Goal: Check status: Check status

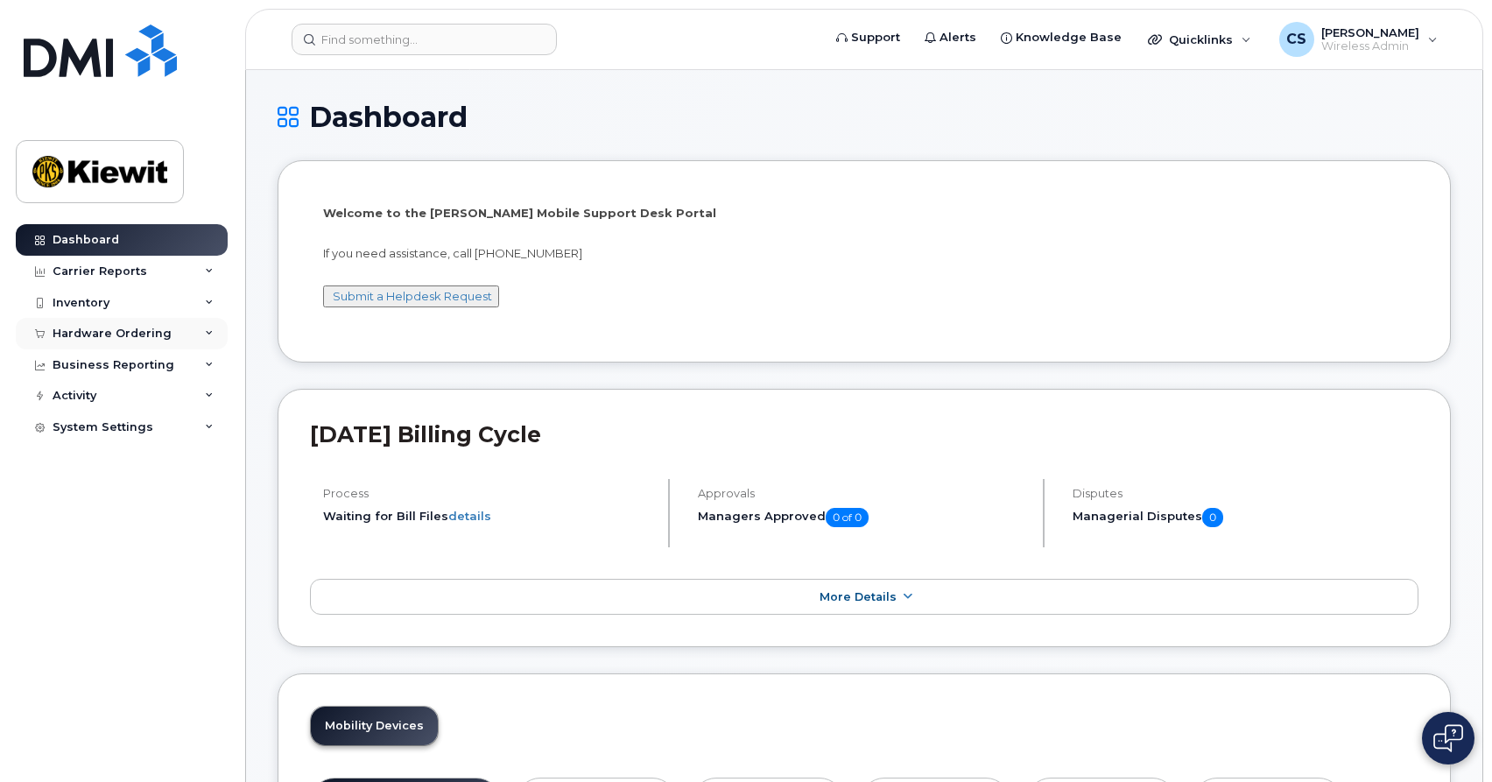
click at [116, 336] on div "Hardware Ordering" at bounding box center [112, 334] width 119 height 14
click at [107, 391] on link "Orders" at bounding box center [136, 399] width 181 height 33
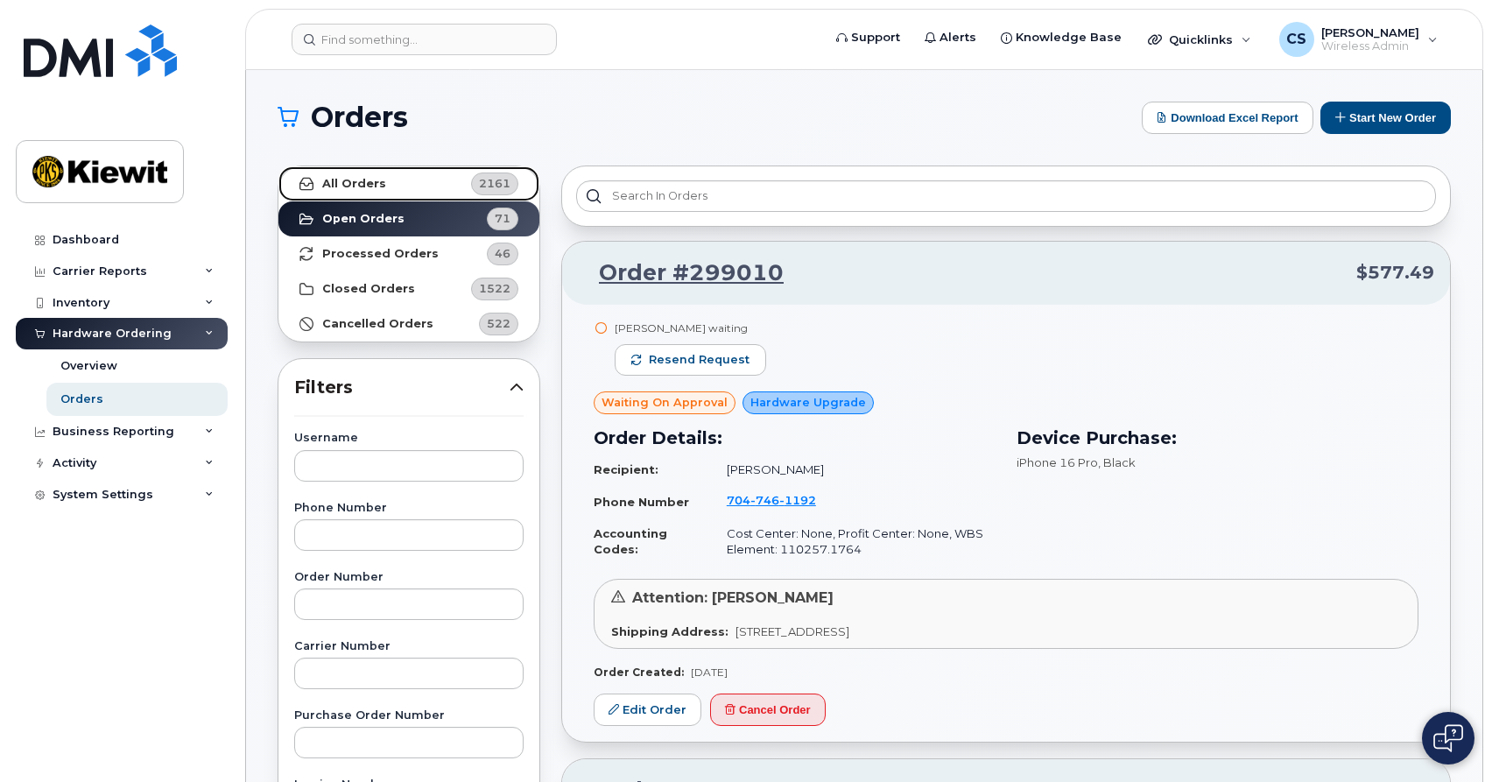
click at [389, 183] on link "All Orders 2161" at bounding box center [408, 183] width 261 height 35
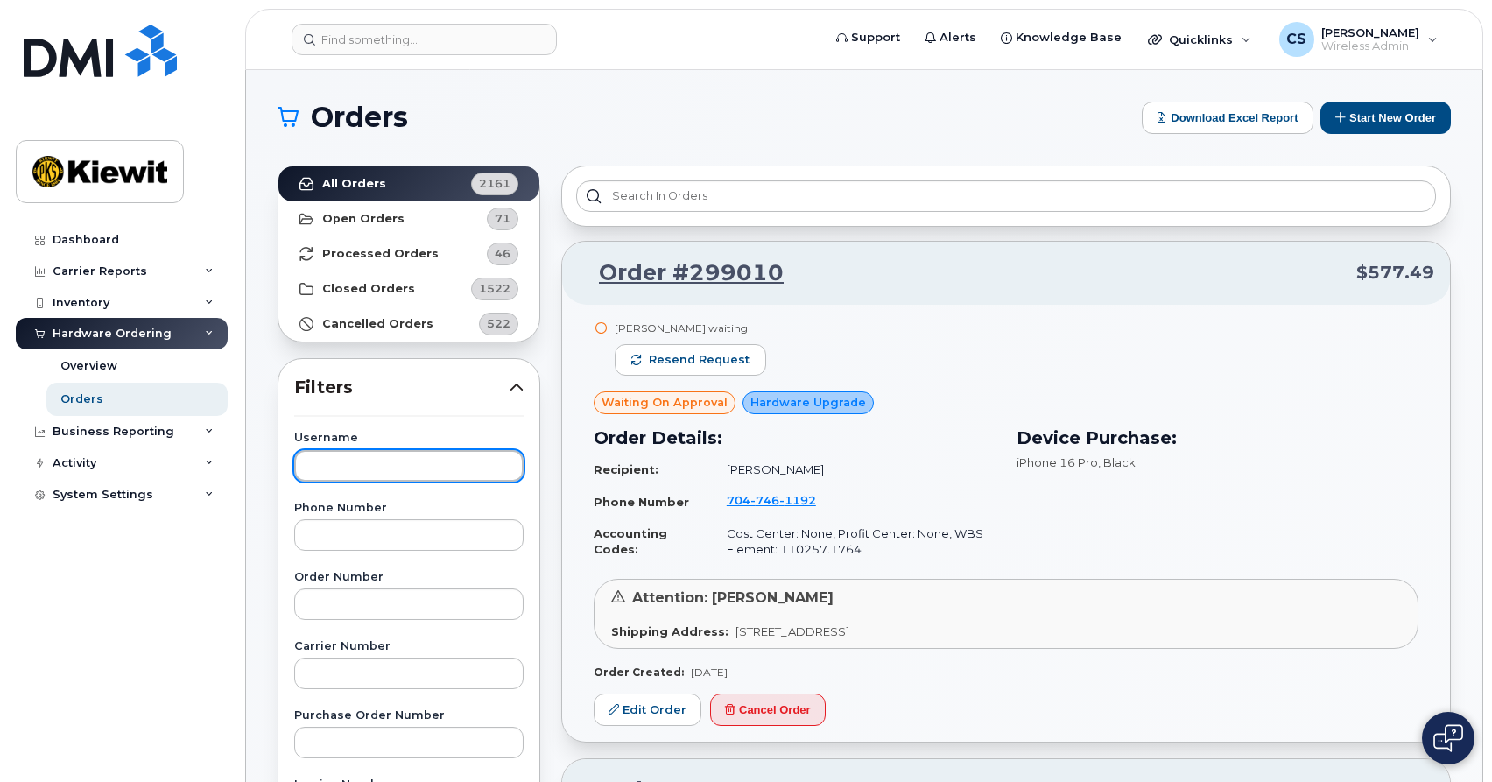
click at [349, 459] on input "text" at bounding box center [408, 466] width 229 height 32
type input "schmitz"
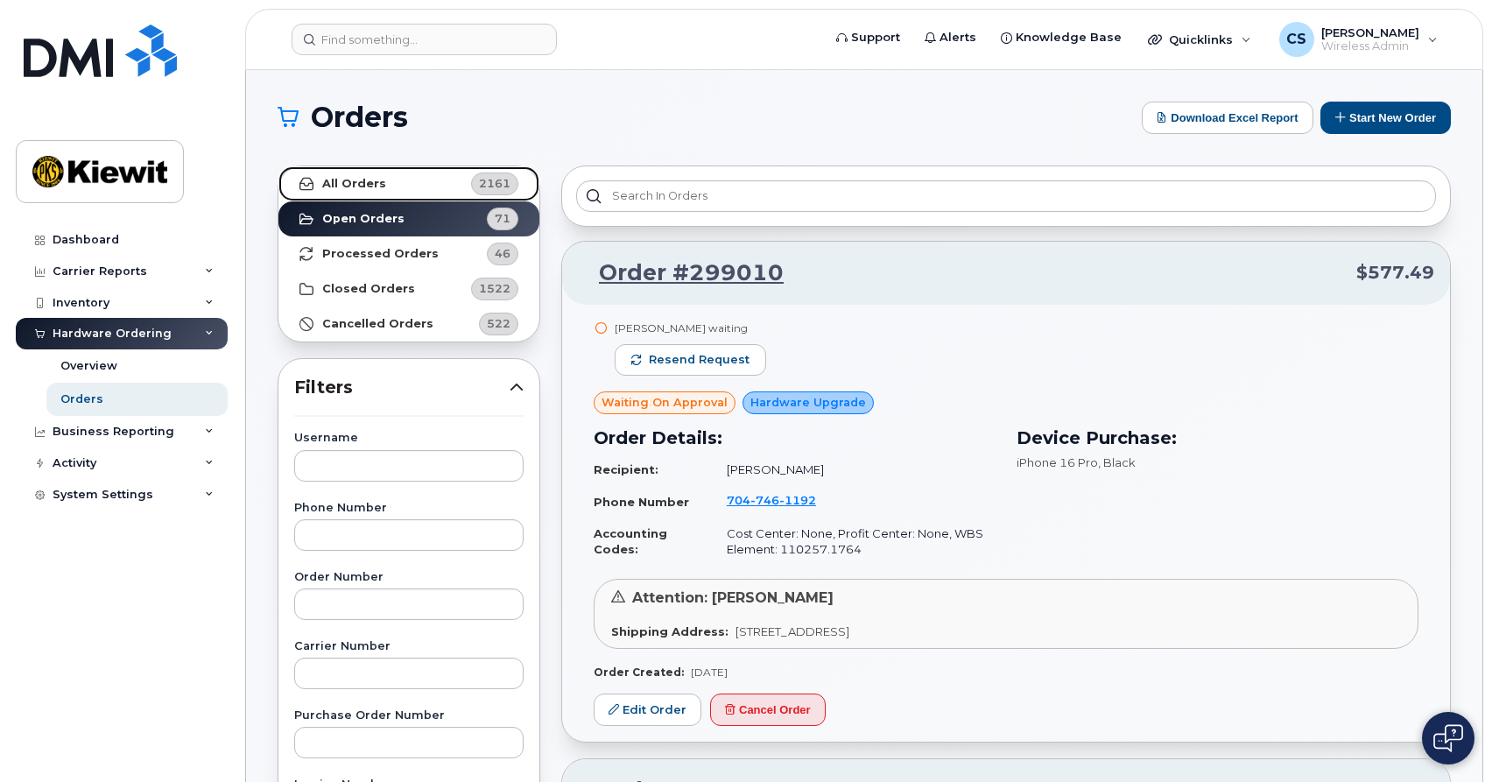
click at [402, 199] on link "All Orders 2161" at bounding box center [408, 183] width 261 height 35
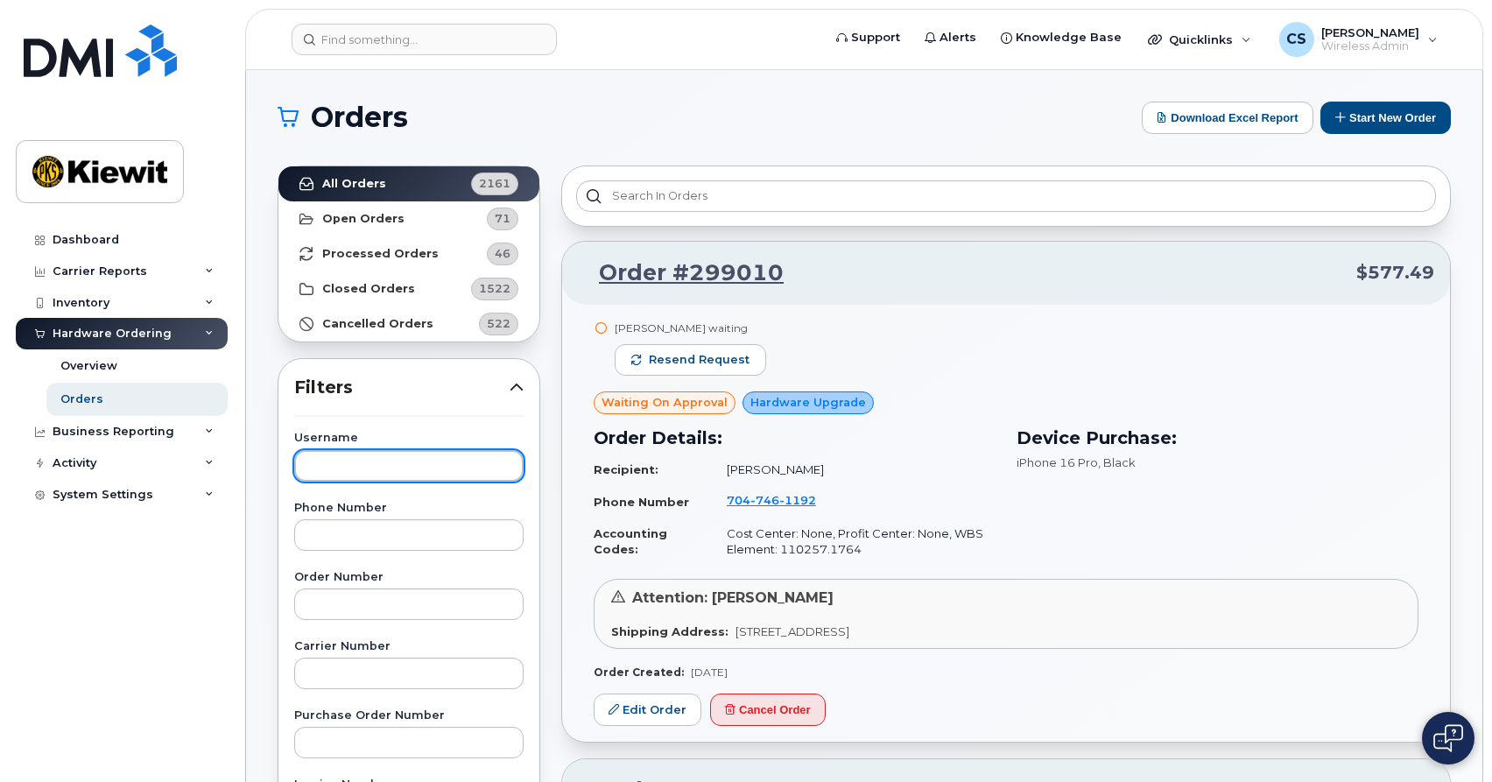
click at [356, 464] on input "text" at bounding box center [408, 466] width 229 height 32
type input "schmitz"
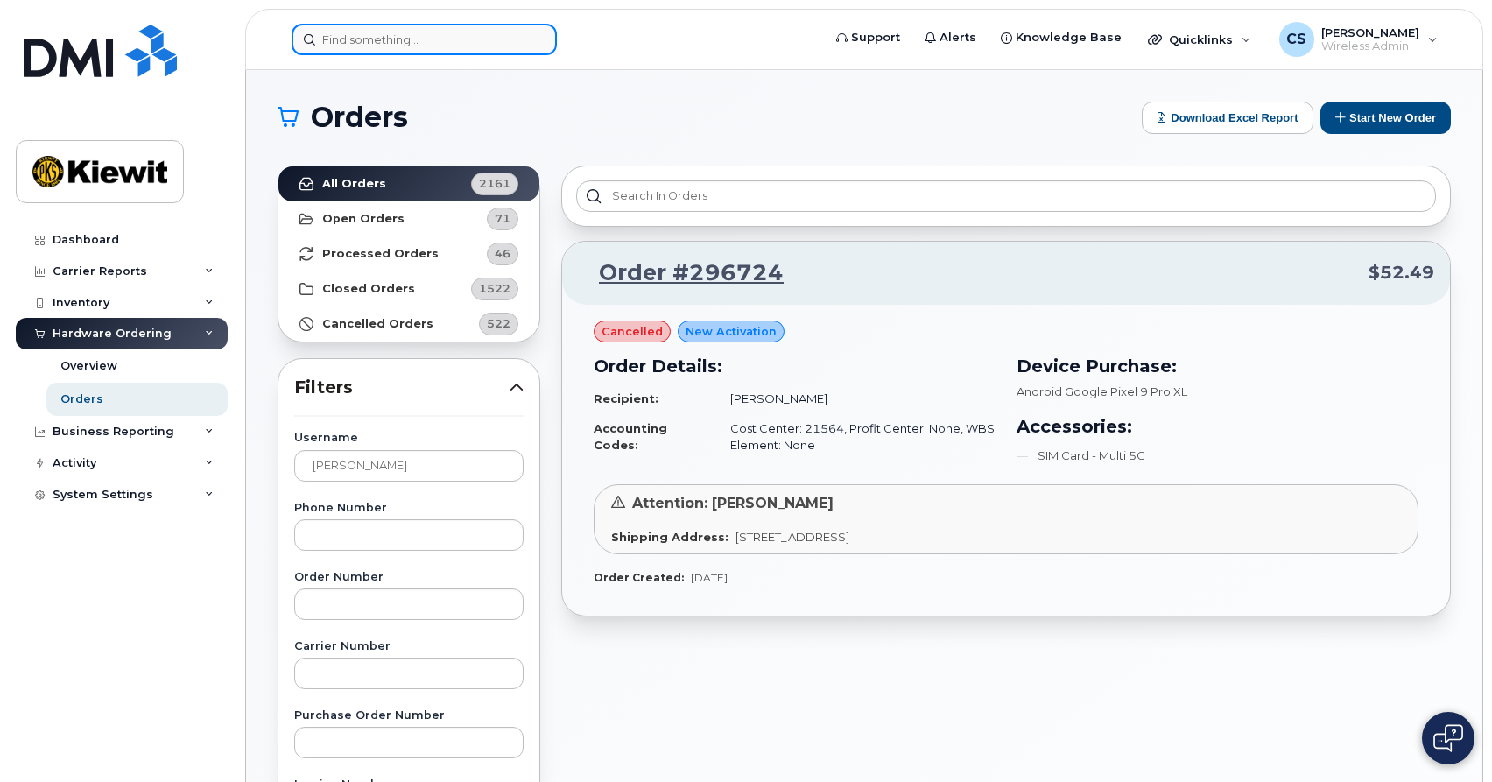
click at [439, 41] on input at bounding box center [424, 40] width 265 height 32
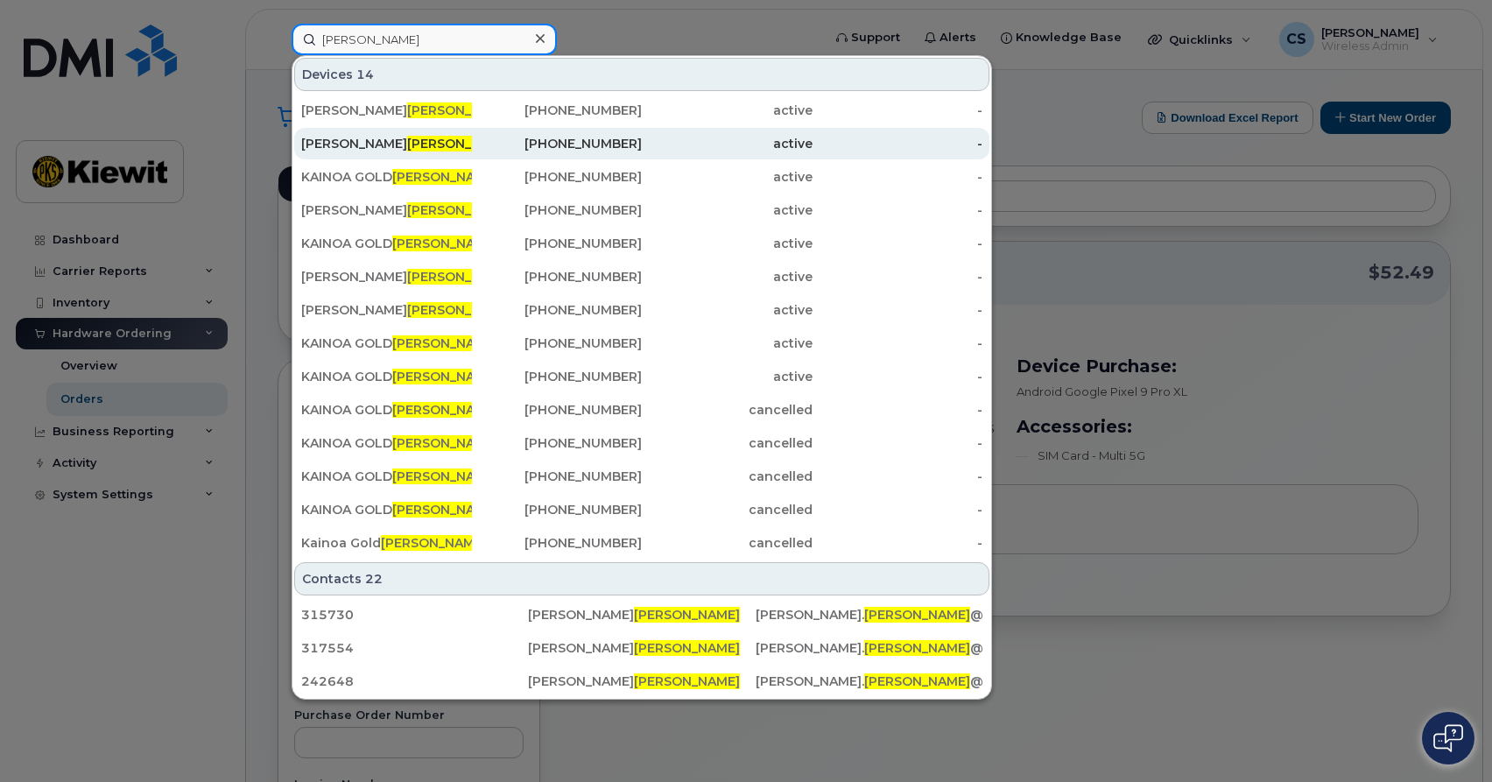
type input "schmitz"
click at [407, 147] on span "Schmitz" at bounding box center [460, 144] width 106 height 16
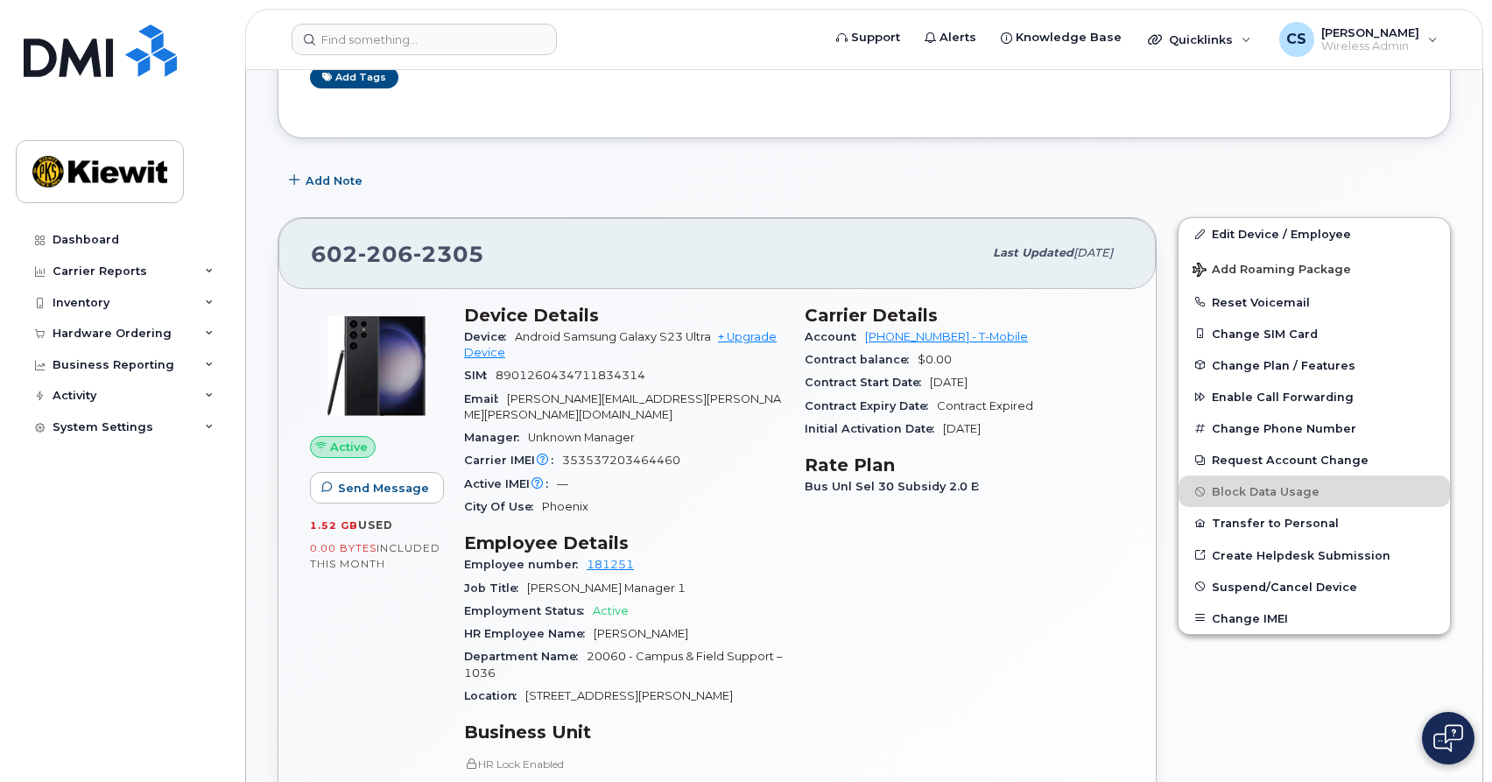
scroll to position [339, 0]
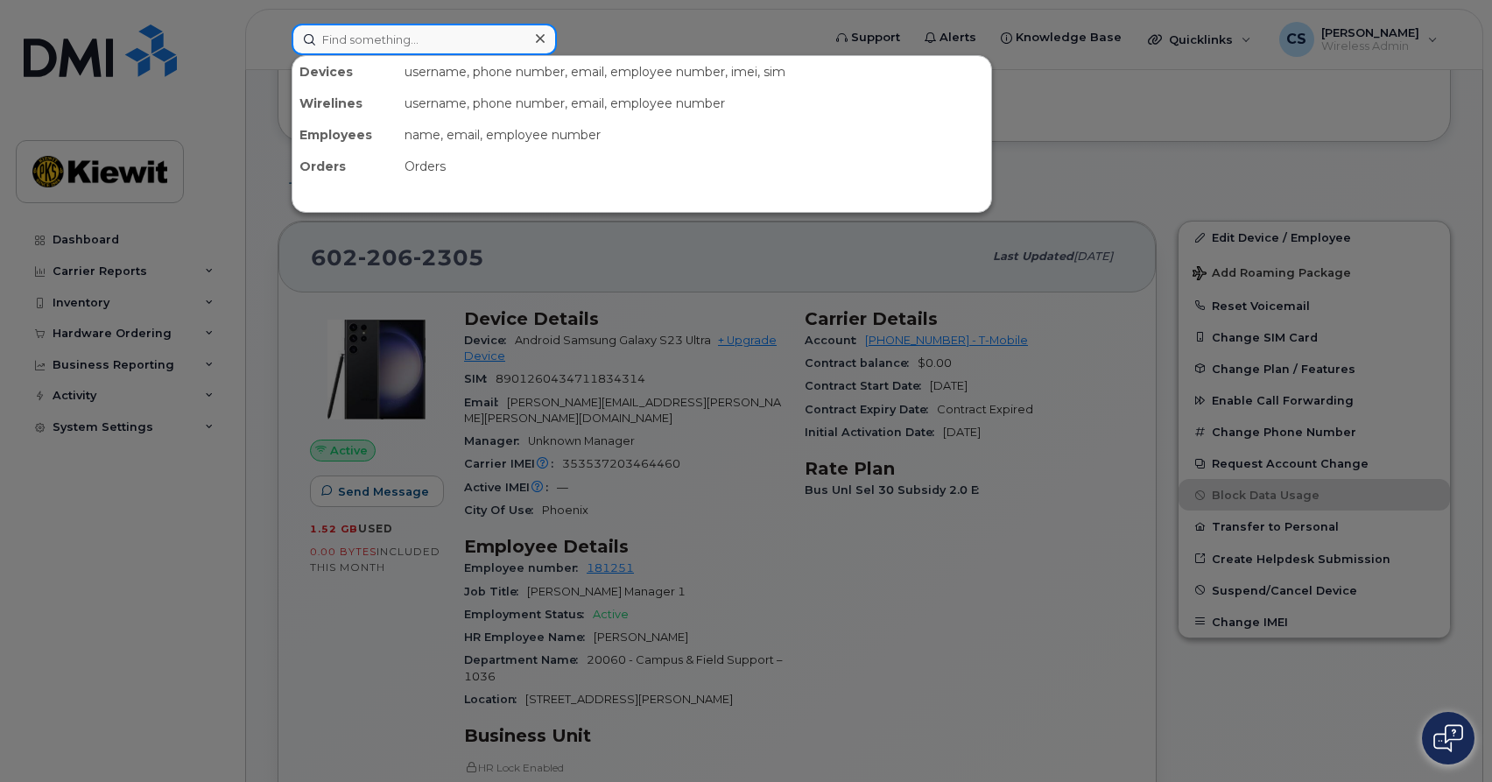
click at [447, 46] on input at bounding box center [424, 40] width 265 height 32
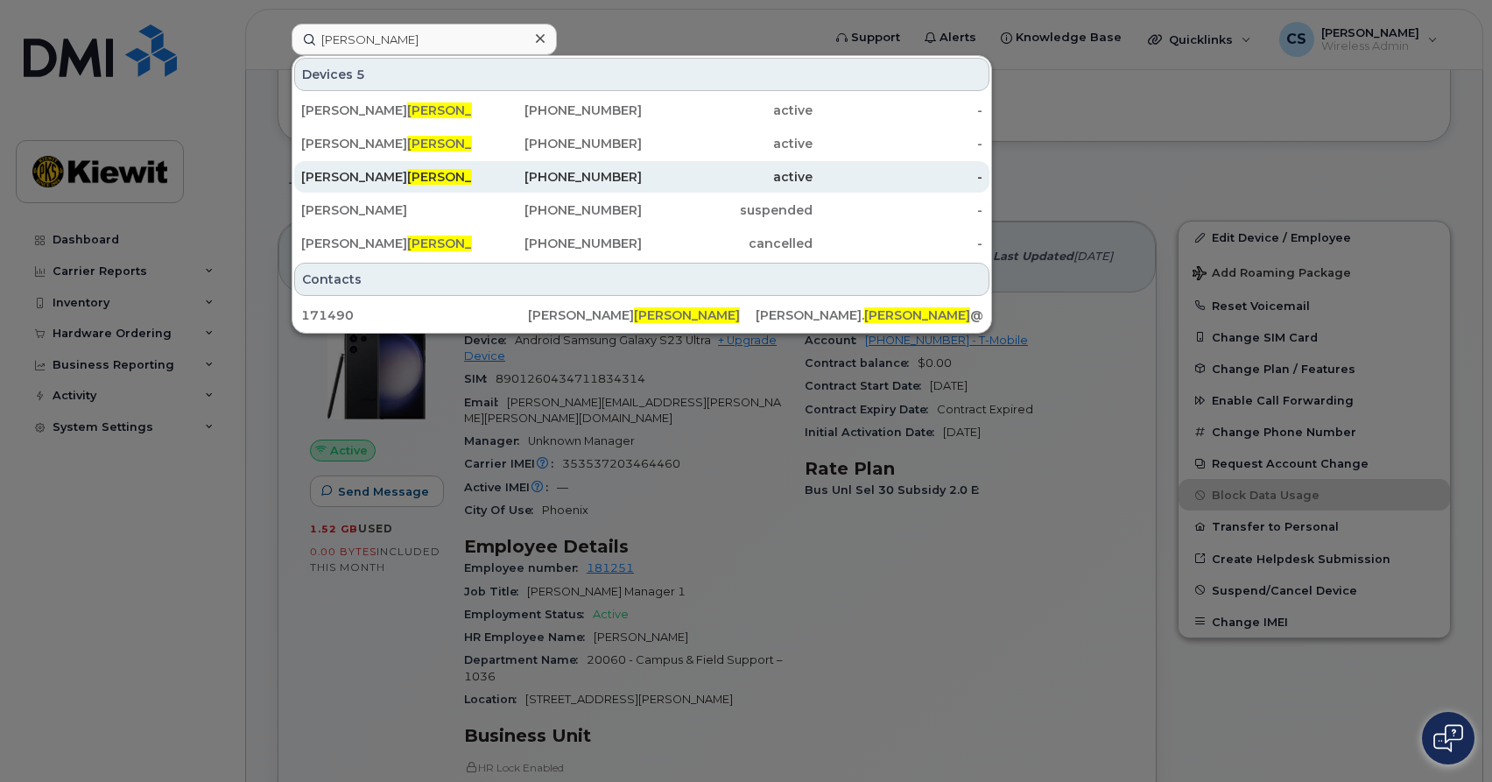
click at [420, 173] on div "Josh Herberger" at bounding box center [386, 177] width 171 height 18
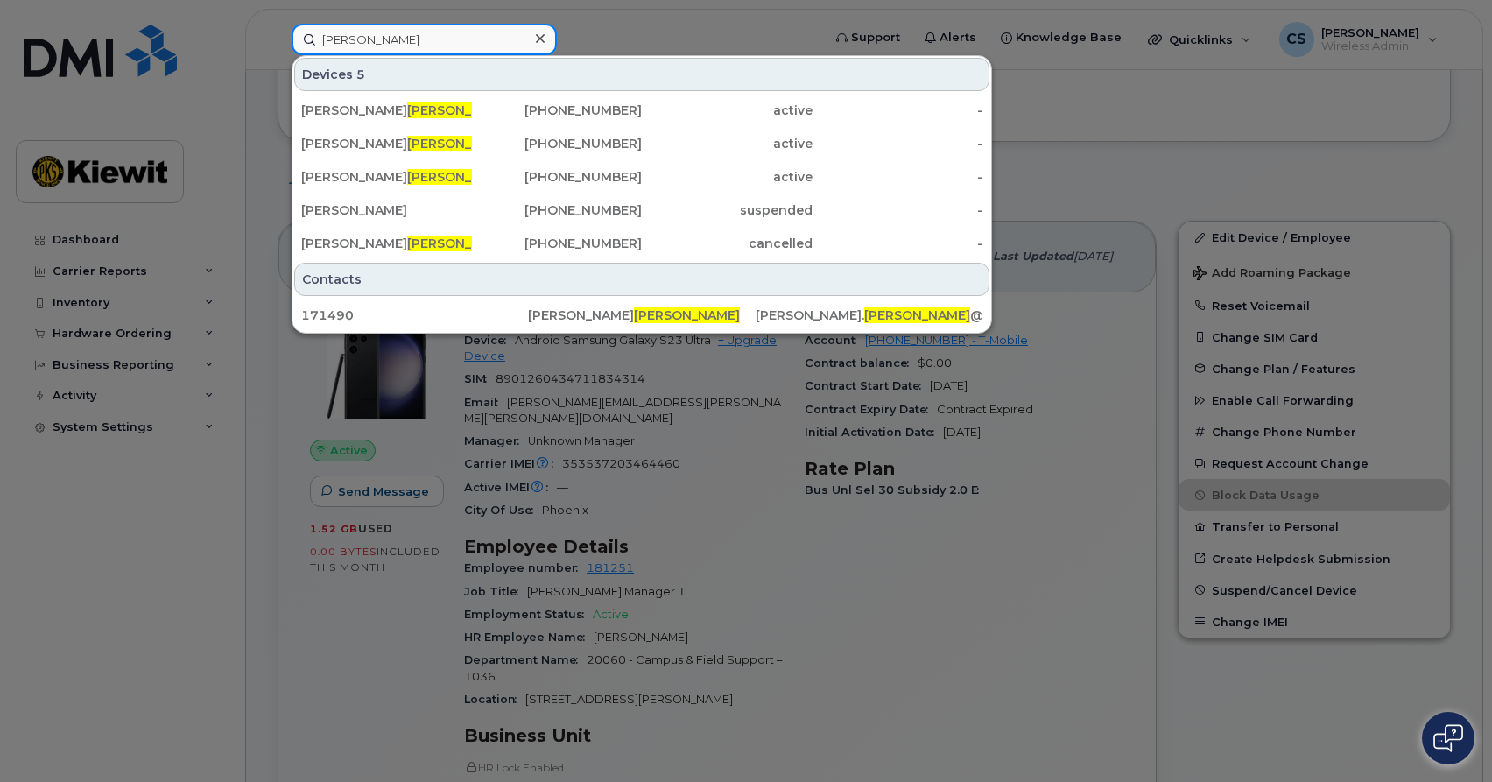
click at [351, 44] on input "herberger" at bounding box center [424, 40] width 265 height 32
click at [347, 44] on input "herberger" at bounding box center [424, 40] width 265 height 32
click at [347, 46] on input "herberger" at bounding box center [424, 40] width 265 height 32
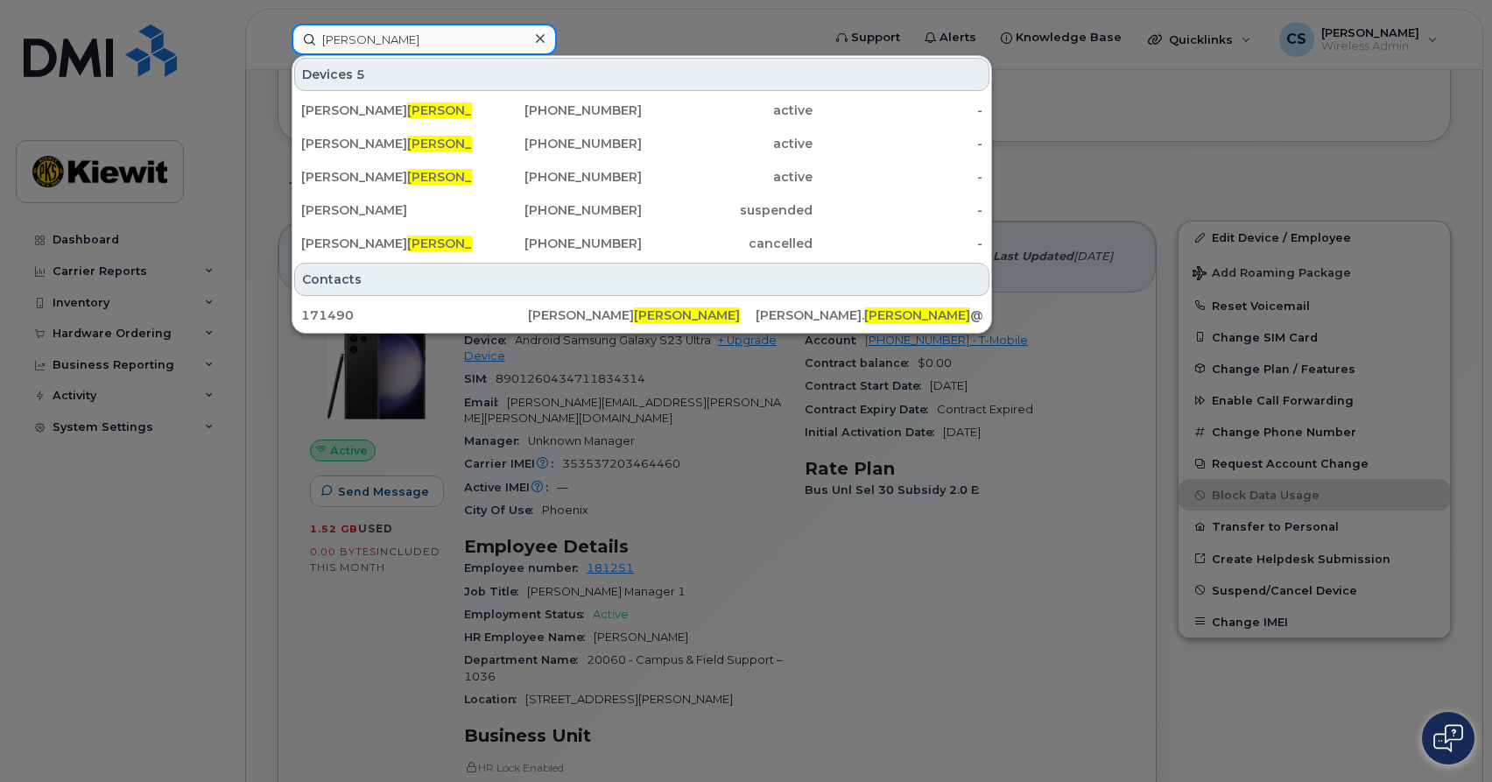
click at [347, 46] on input "herberger" at bounding box center [424, 40] width 265 height 32
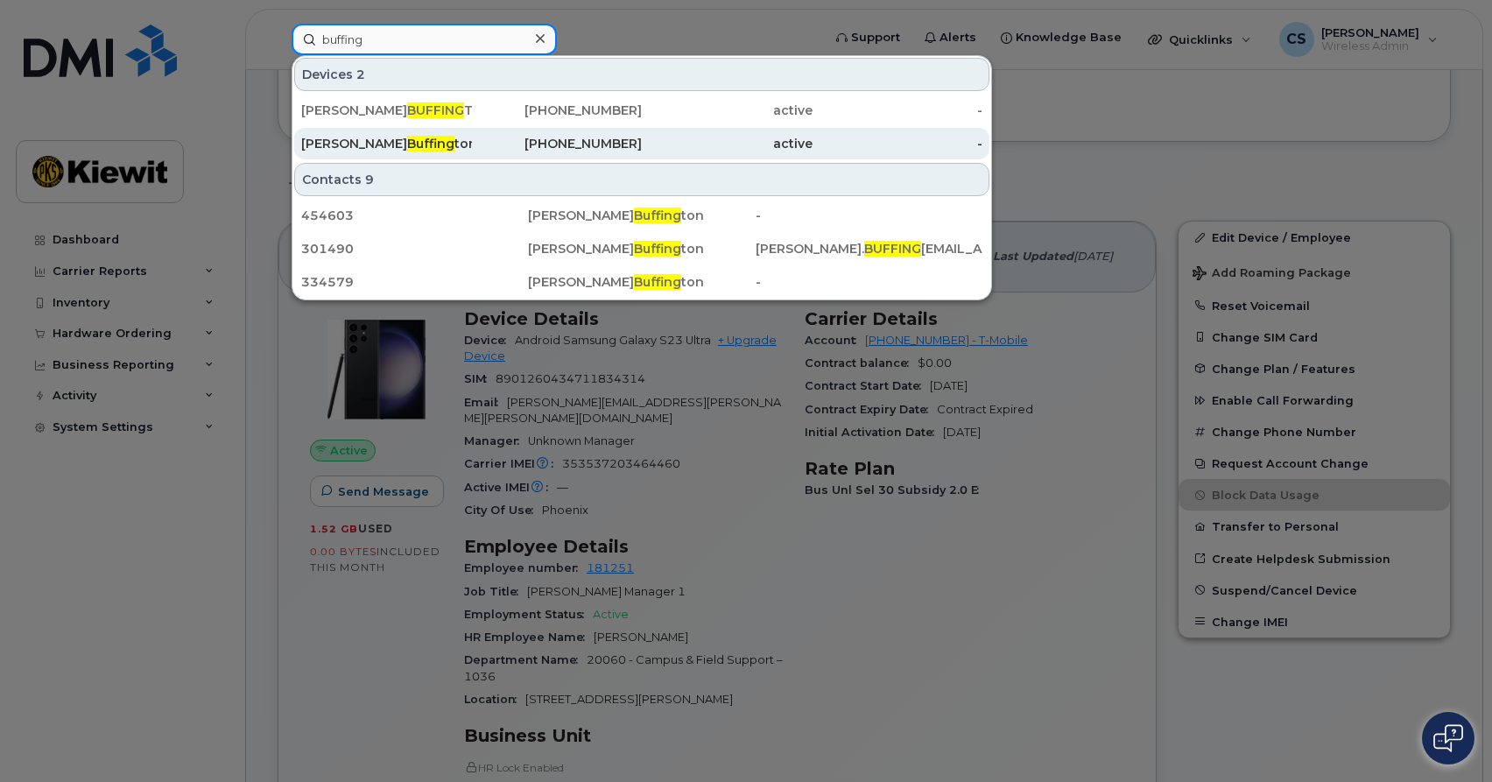
type input "buffing"
click at [472, 135] on div "Daniel Buffing ton" at bounding box center [557, 144] width 171 height 32
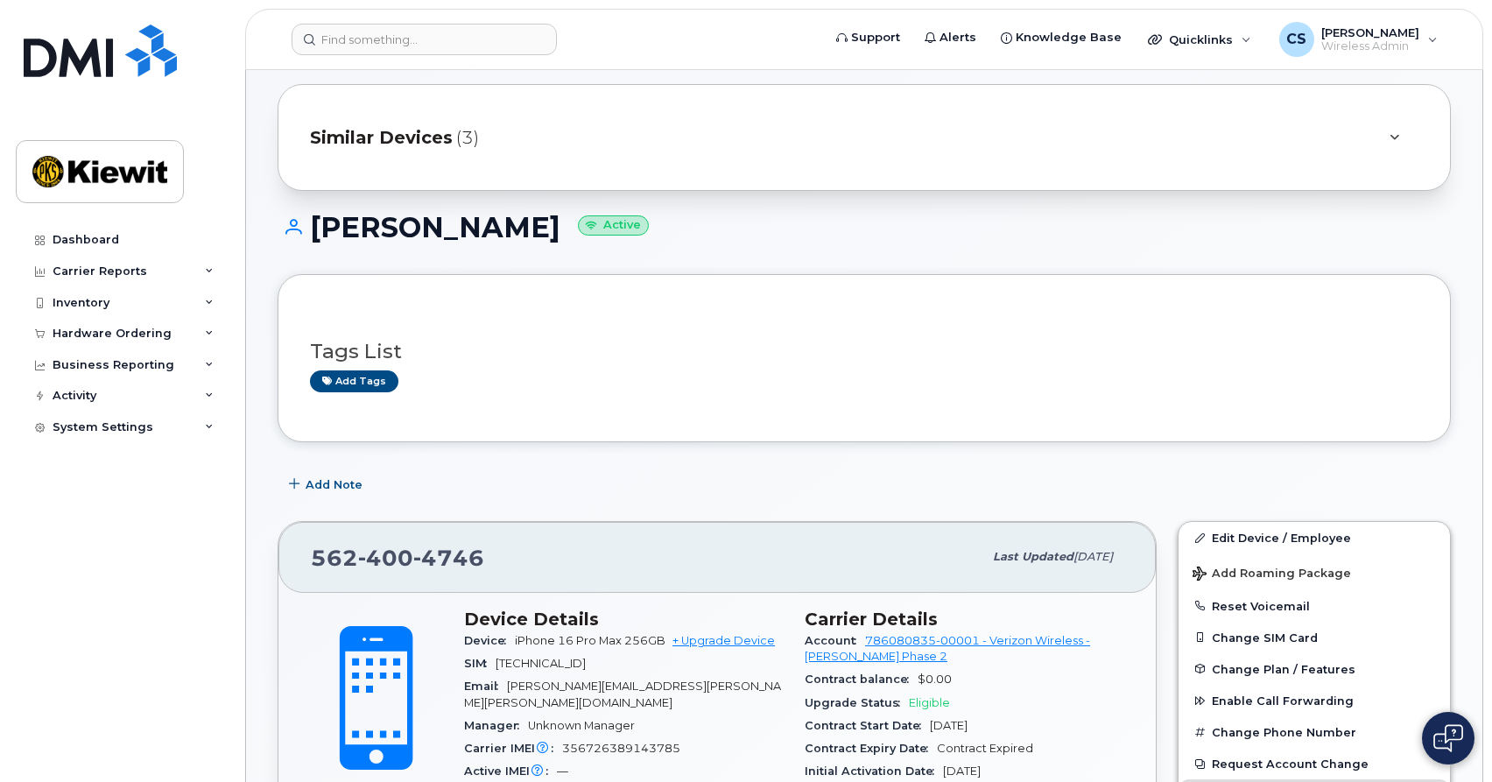
scroll to position [25, 0]
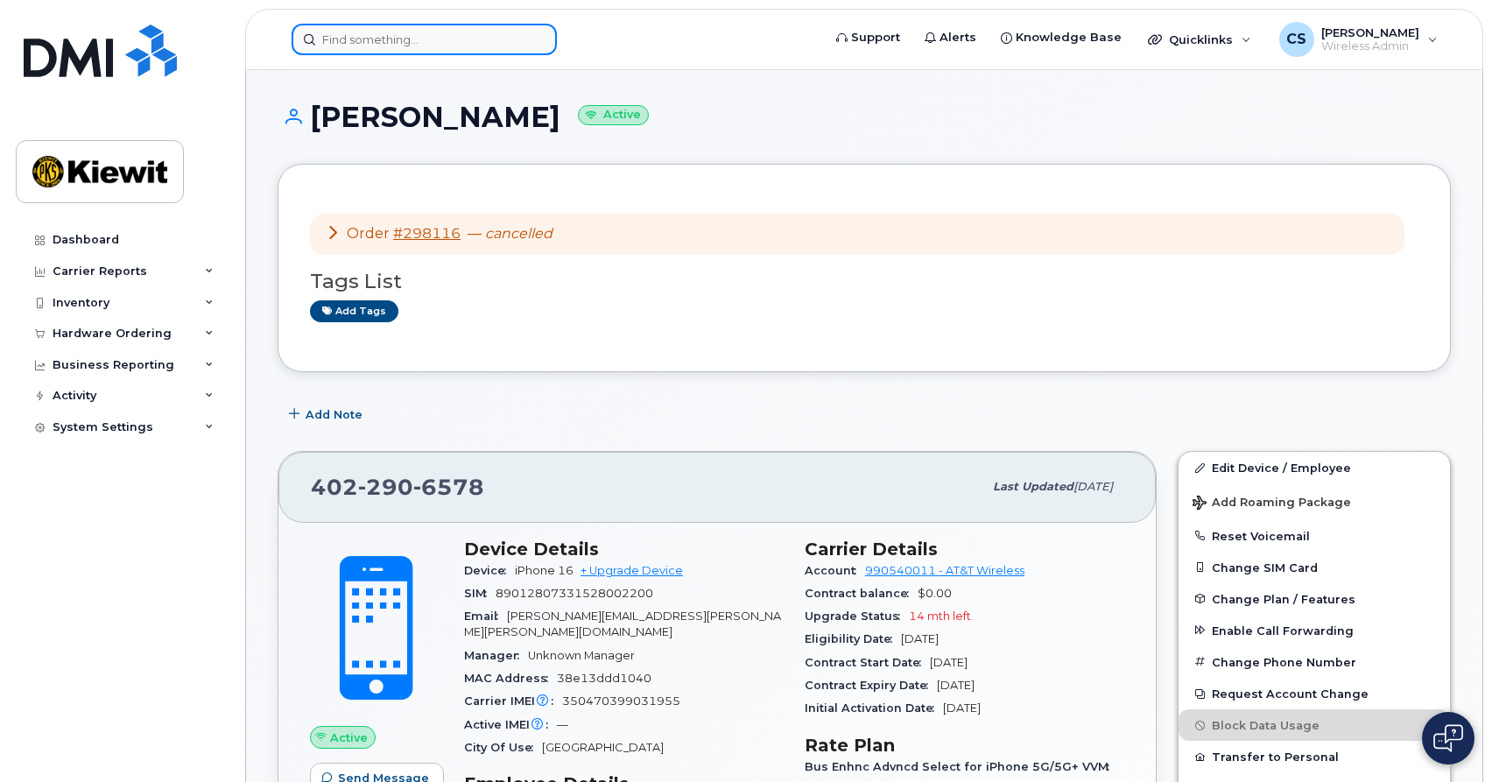
click at [441, 43] on input at bounding box center [424, 40] width 265 height 32
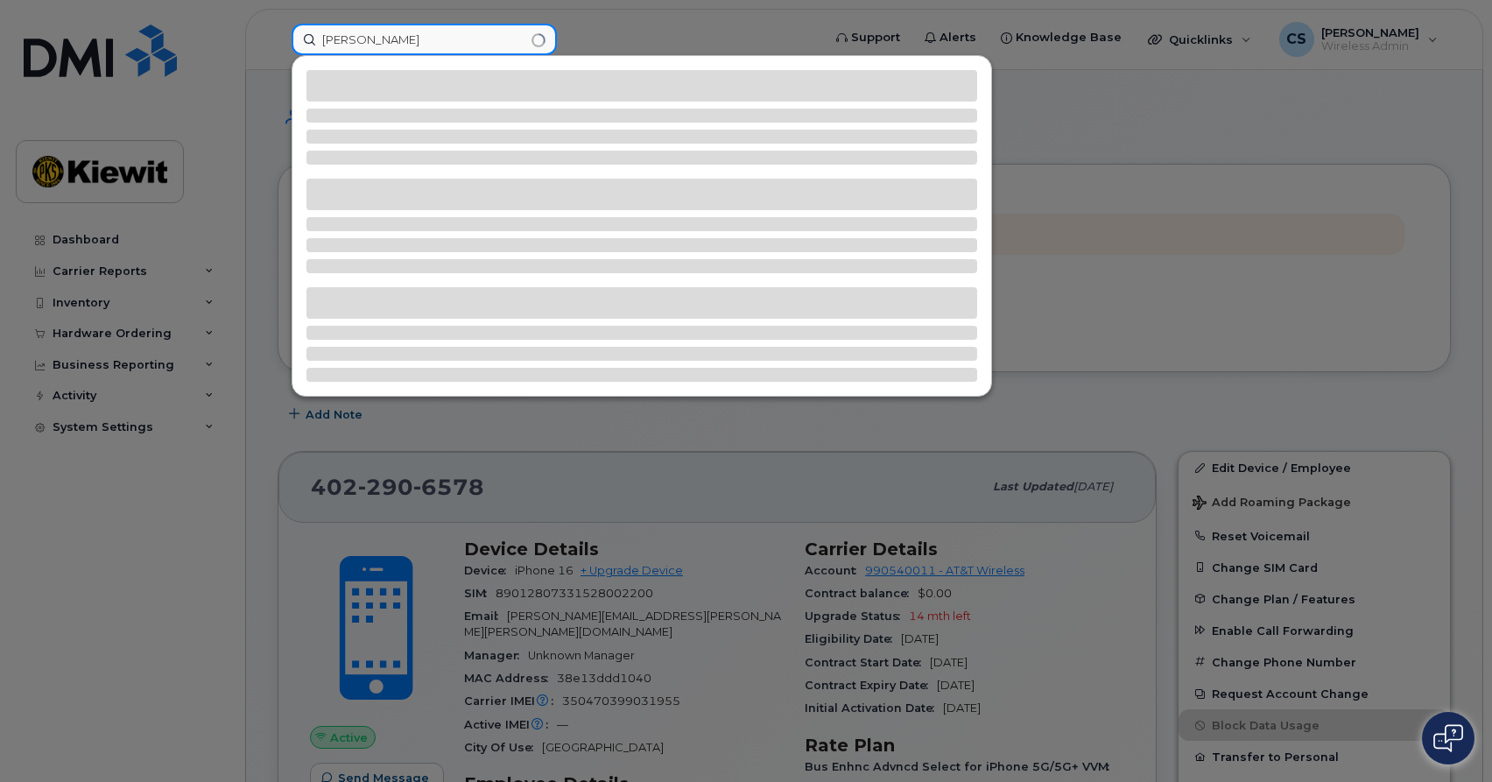
click at [425, 45] on input "[PERSON_NAME]" at bounding box center [424, 40] width 265 height 32
type input "b"
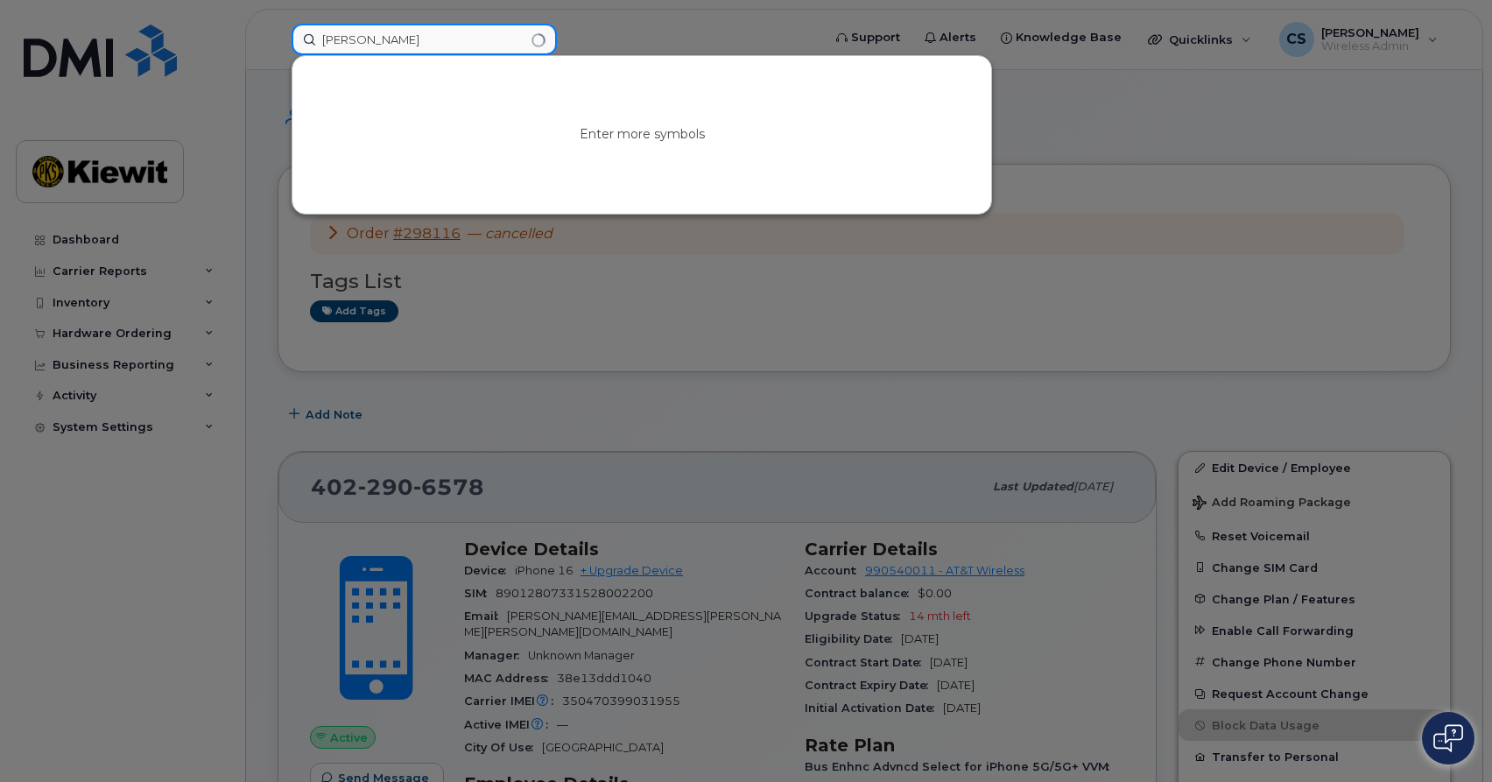
type input "bock"
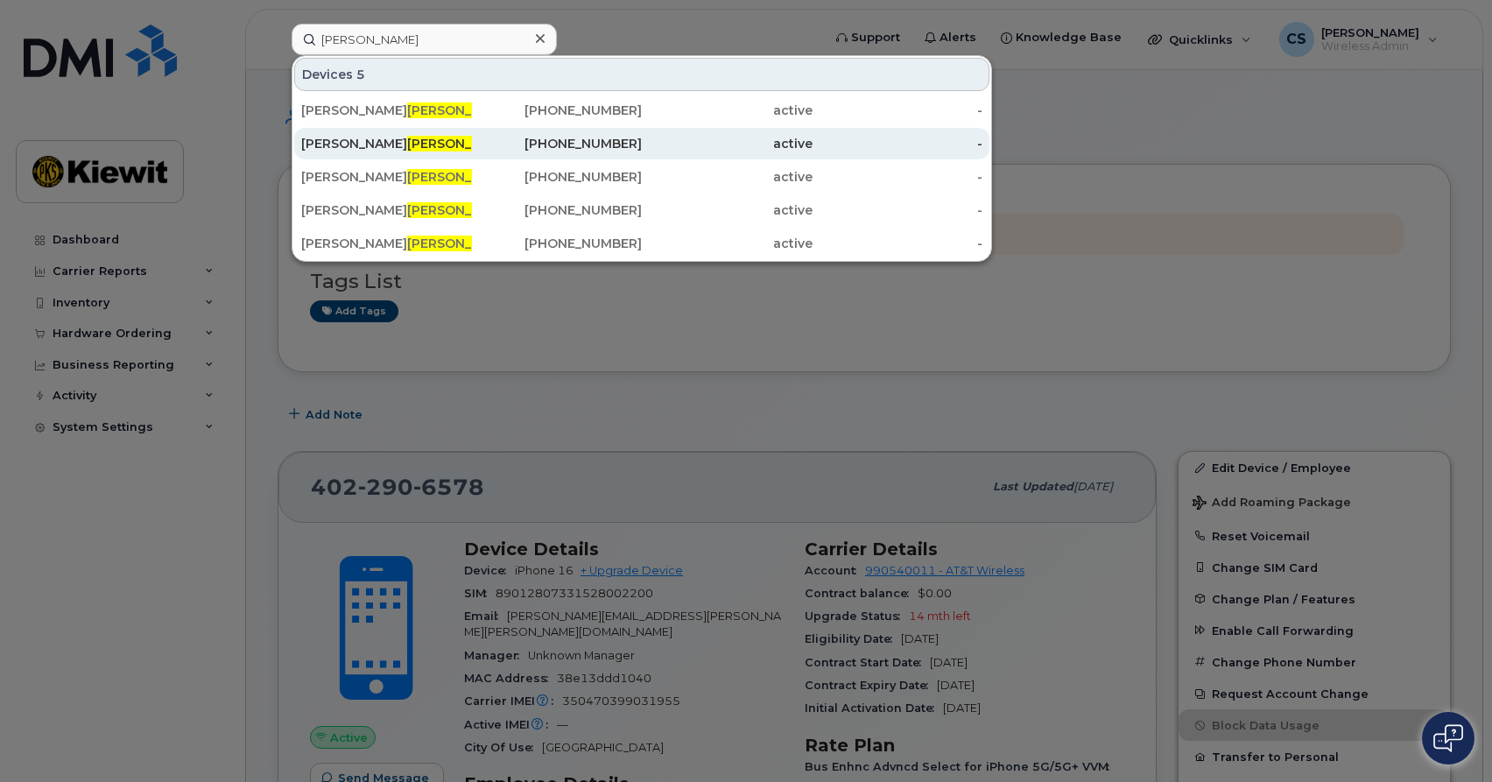
click at [407, 138] on span "Bock" at bounding box center [460, 144] width 106 height 16
click at [454, 147] on div "Brett Bock" at bounding box center [386, 144] width 171 height 18
click at [546, 151] on div "402-926-9478" at bounding box center [557, 144] width 171 height 18
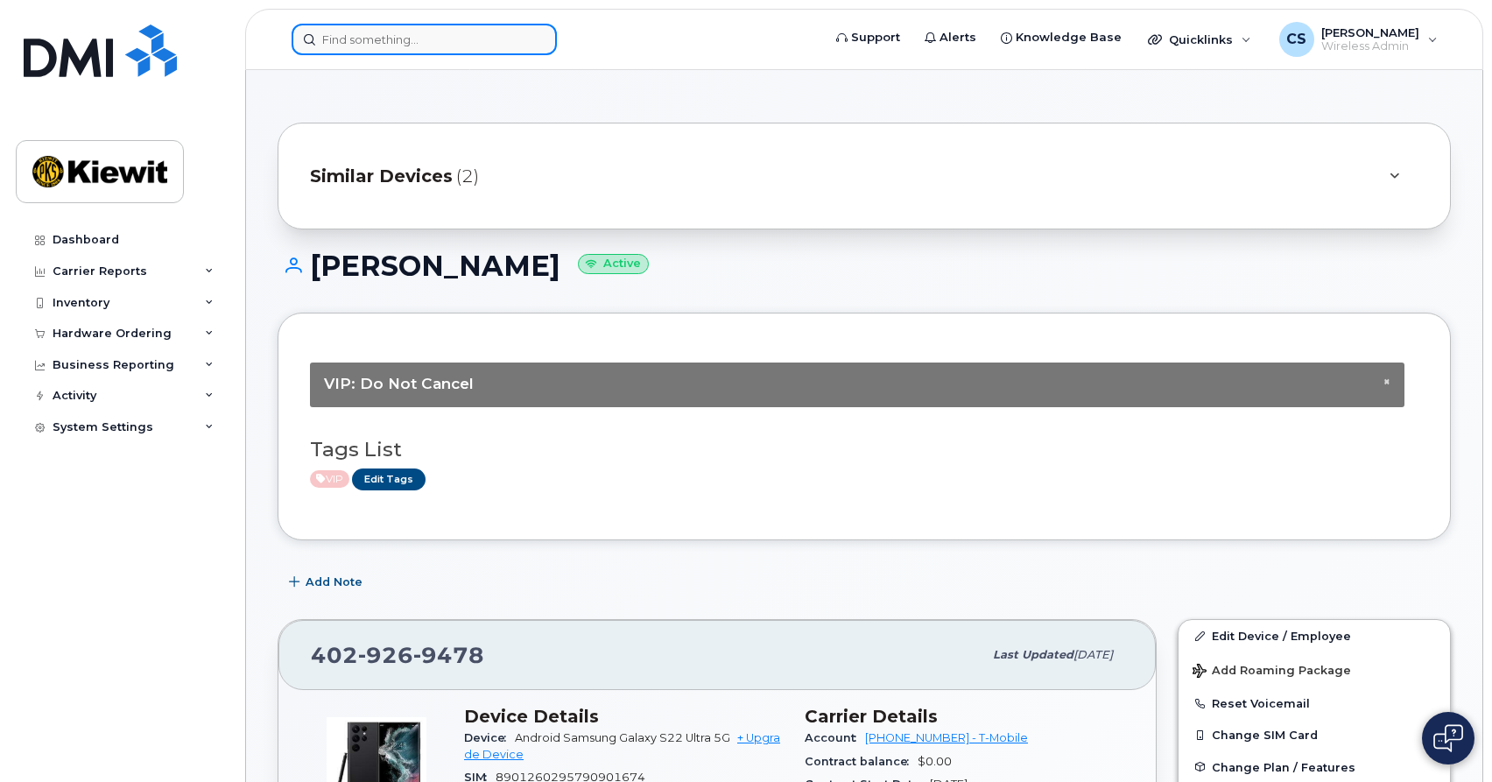
click at [433, 38] on input at bounding box center [424, 40] width 265 height 32
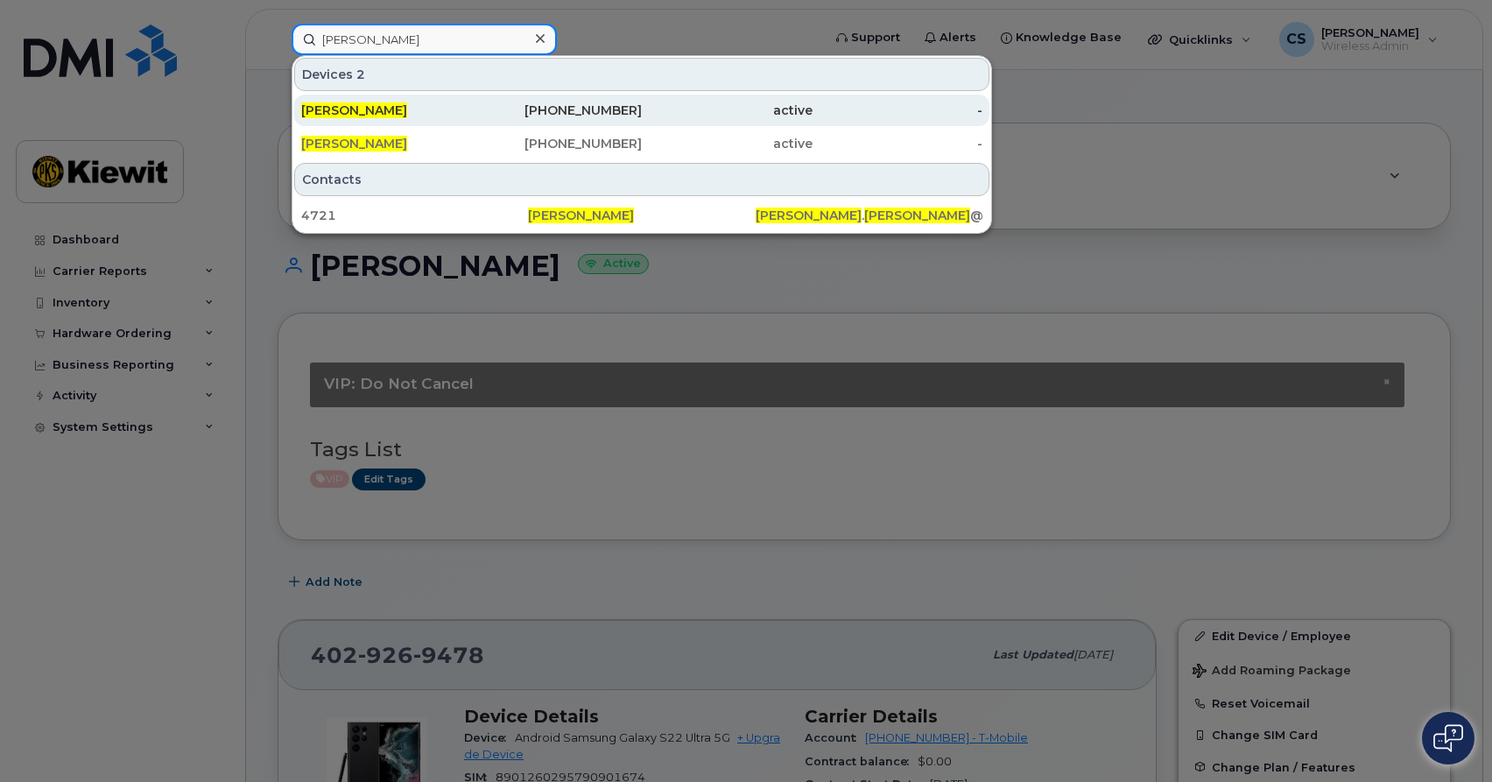
type input "[PERSON_NAME]"
click at [359, 105] on span "[PERSON_NAME]" at bounding box center [354, 110] width 106 height 16
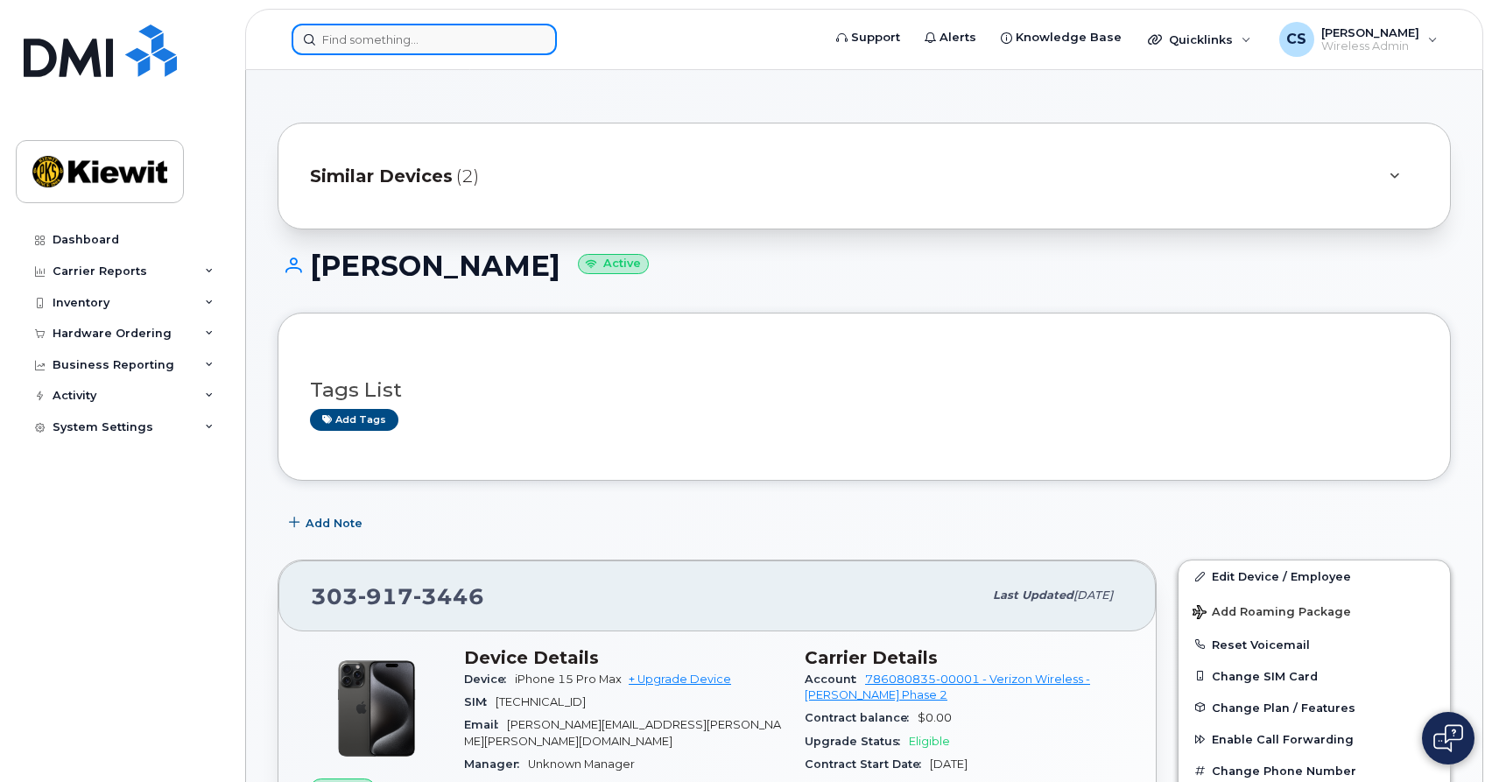
click at [394, 37] on input at bounding box center [424, 40] width 265 height 32
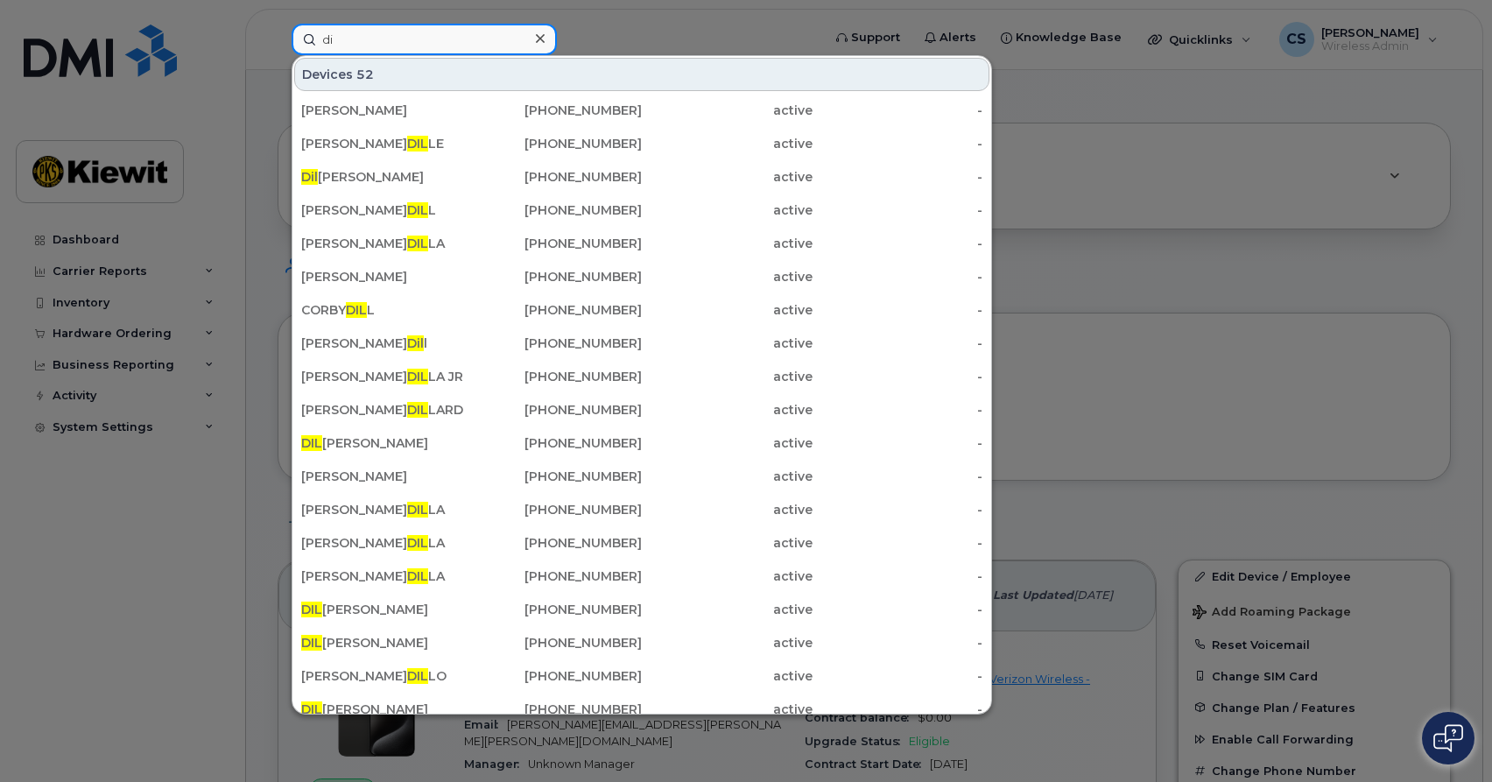
type input "d"
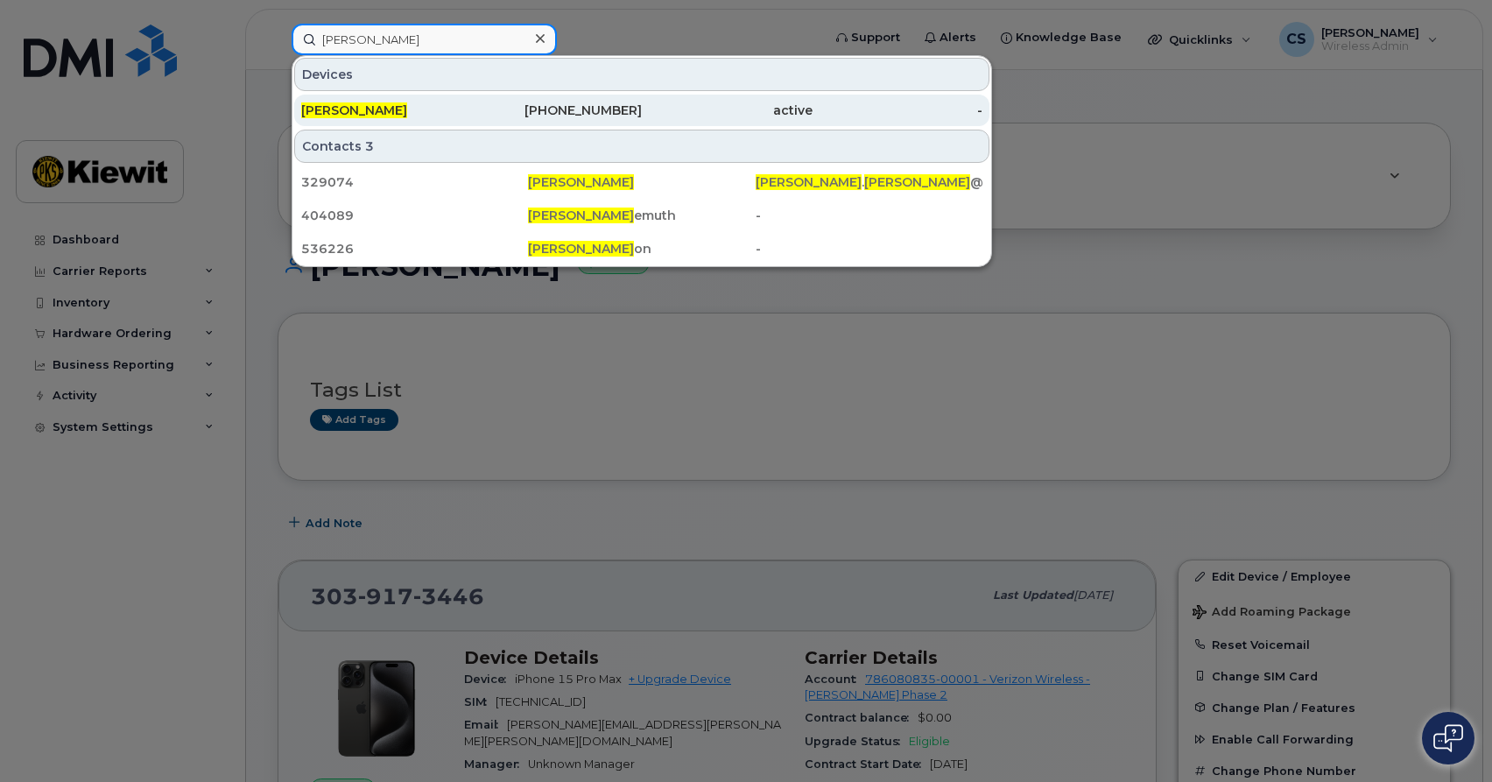
type input "christopher dill"
click at [472, 97] on div "[PERSON_NAME]" at bounding box center [557, 111] width 171 height 32
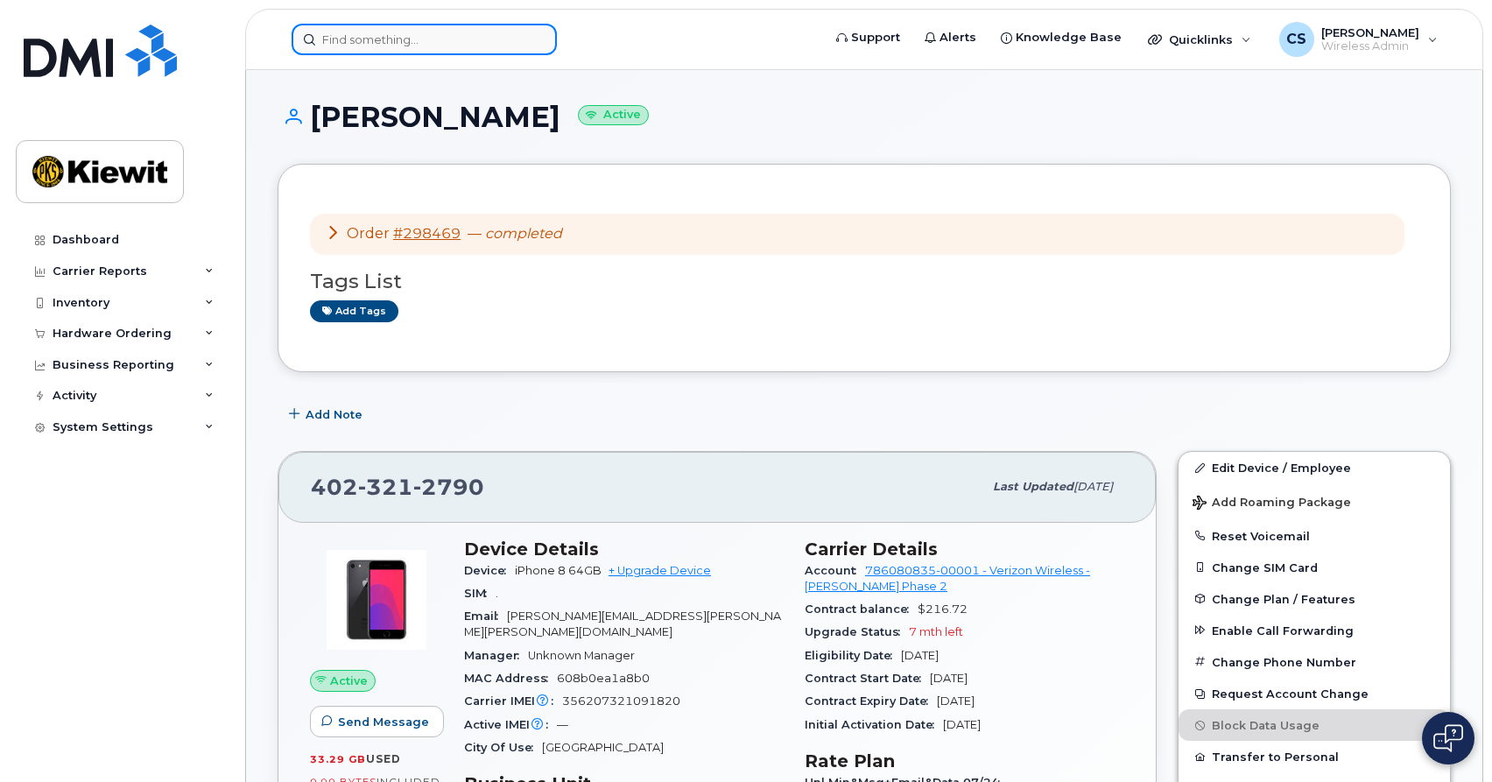
click at [400, 38] on input at bounding box center [424, 40] width 265 height 32
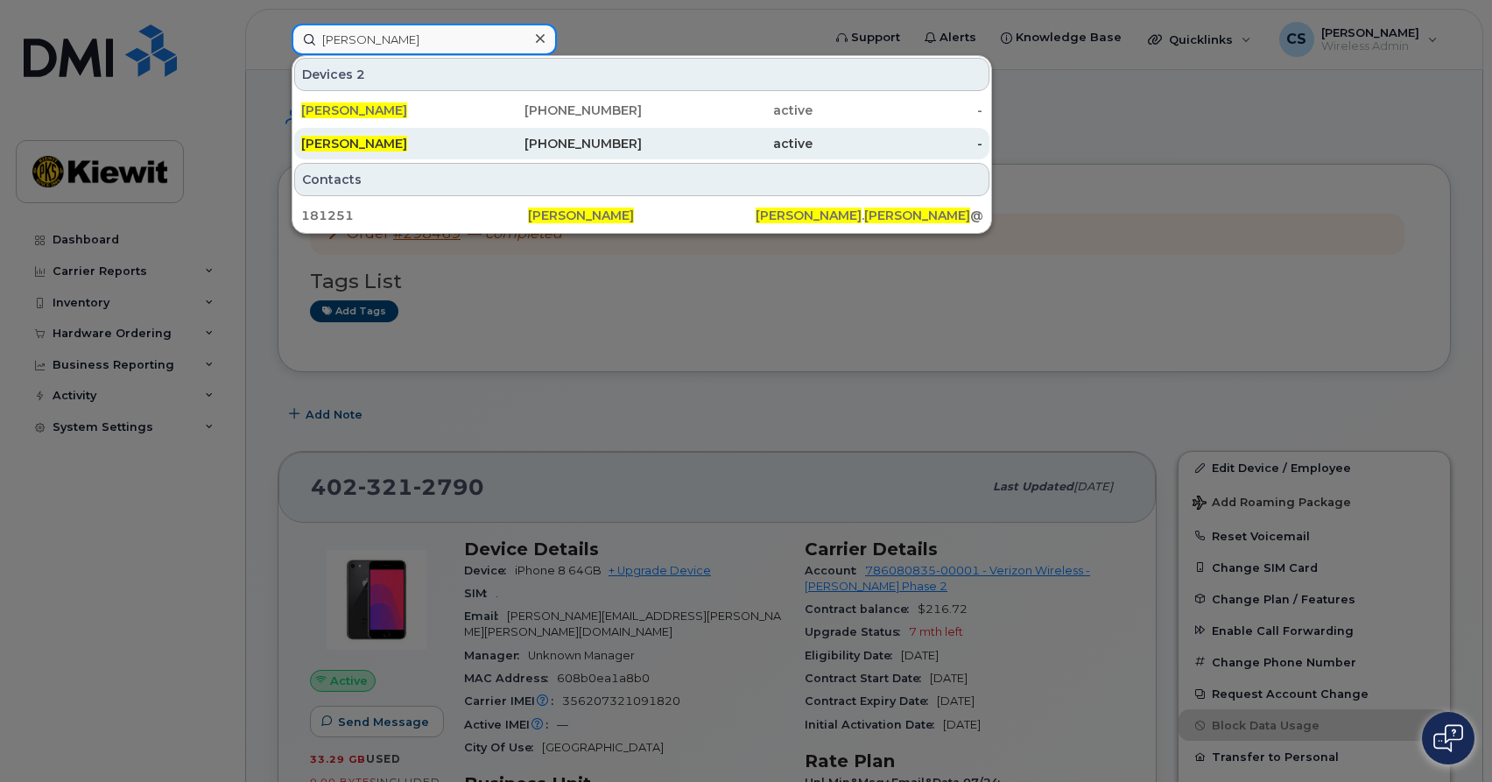
type input "[PERSON_NAME]"
click at [367, 146] on span "[PERSON_NAME]" at bounding box center [354, 144] width 106 height 16
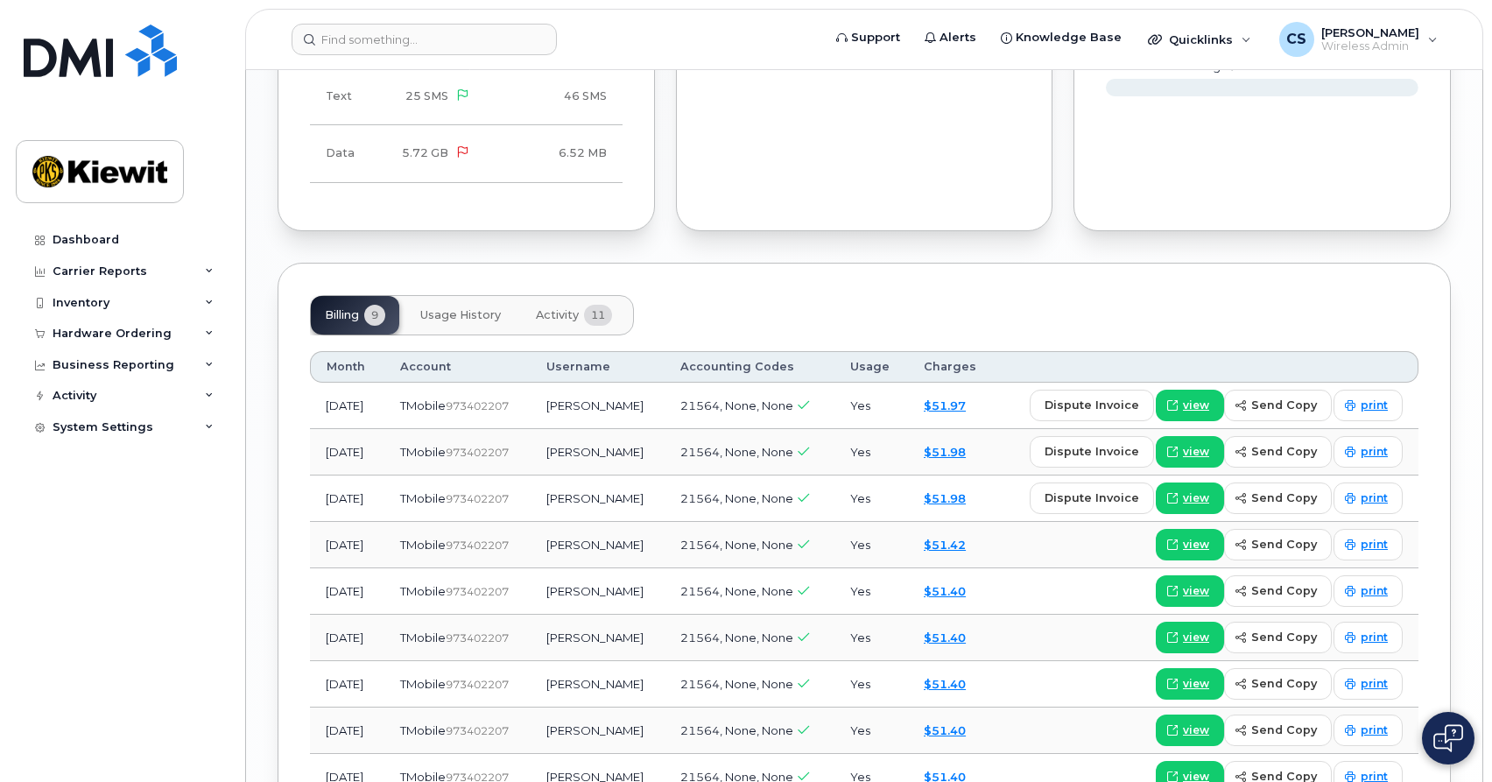
scroll to position [1552, 0]
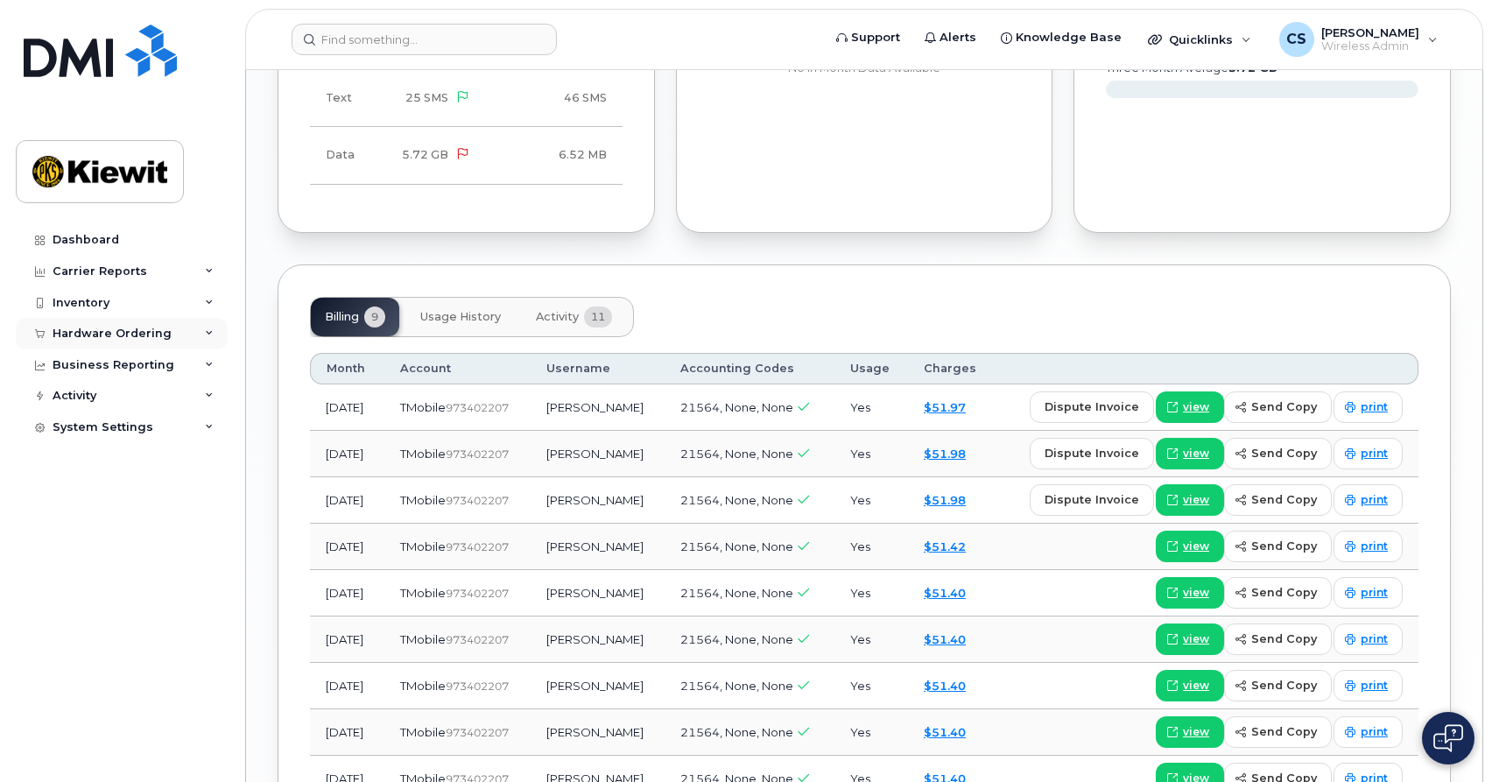
click at [151, 341] on div "Hardware Ordering" at bounding box center [122, 334] width 212 height 32
click at [132, 384] on link "Orders" at bounding box center [136, 399] width 181 height 33
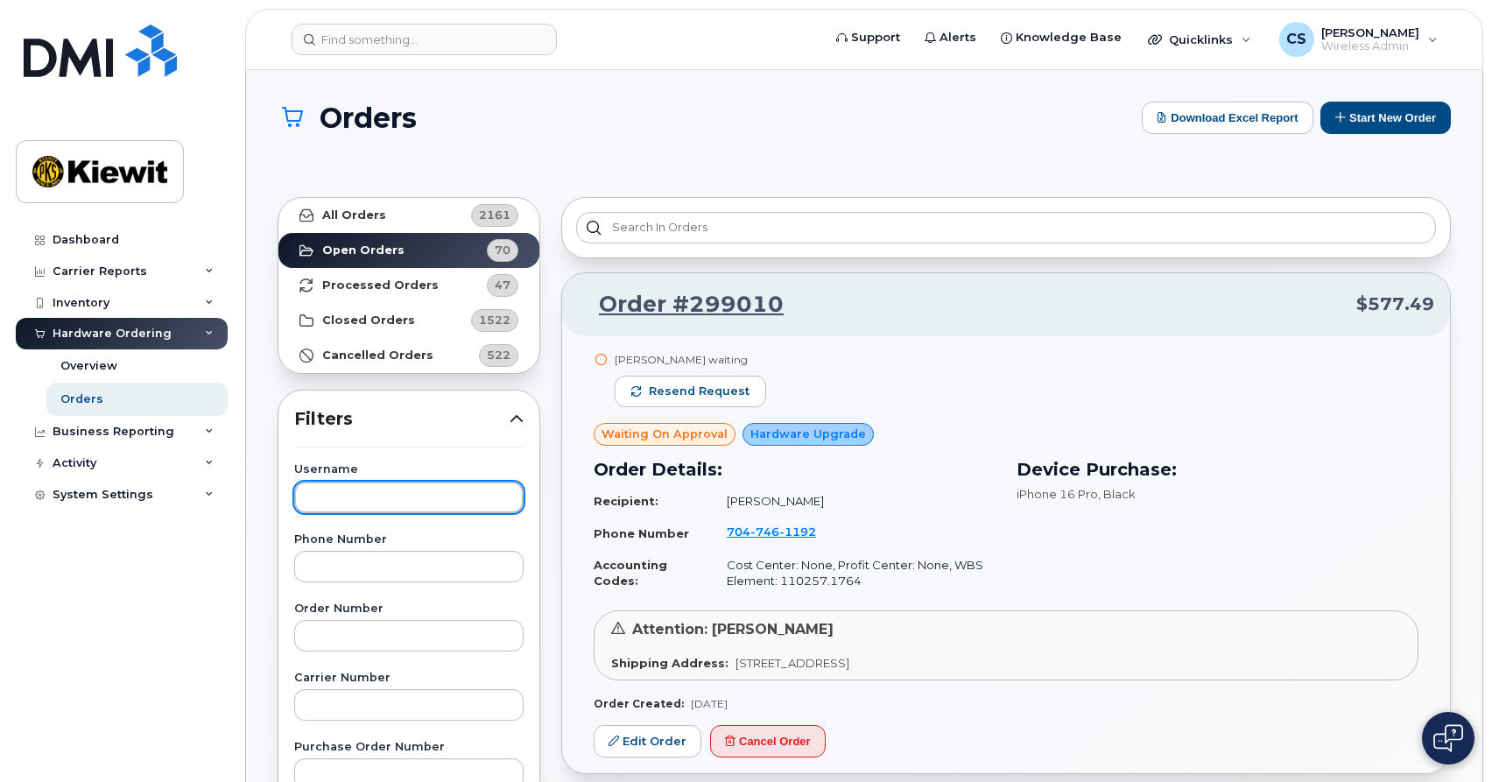
click at [387, 488] on input "text" at bounding box center [408, 498] width 229 height 32
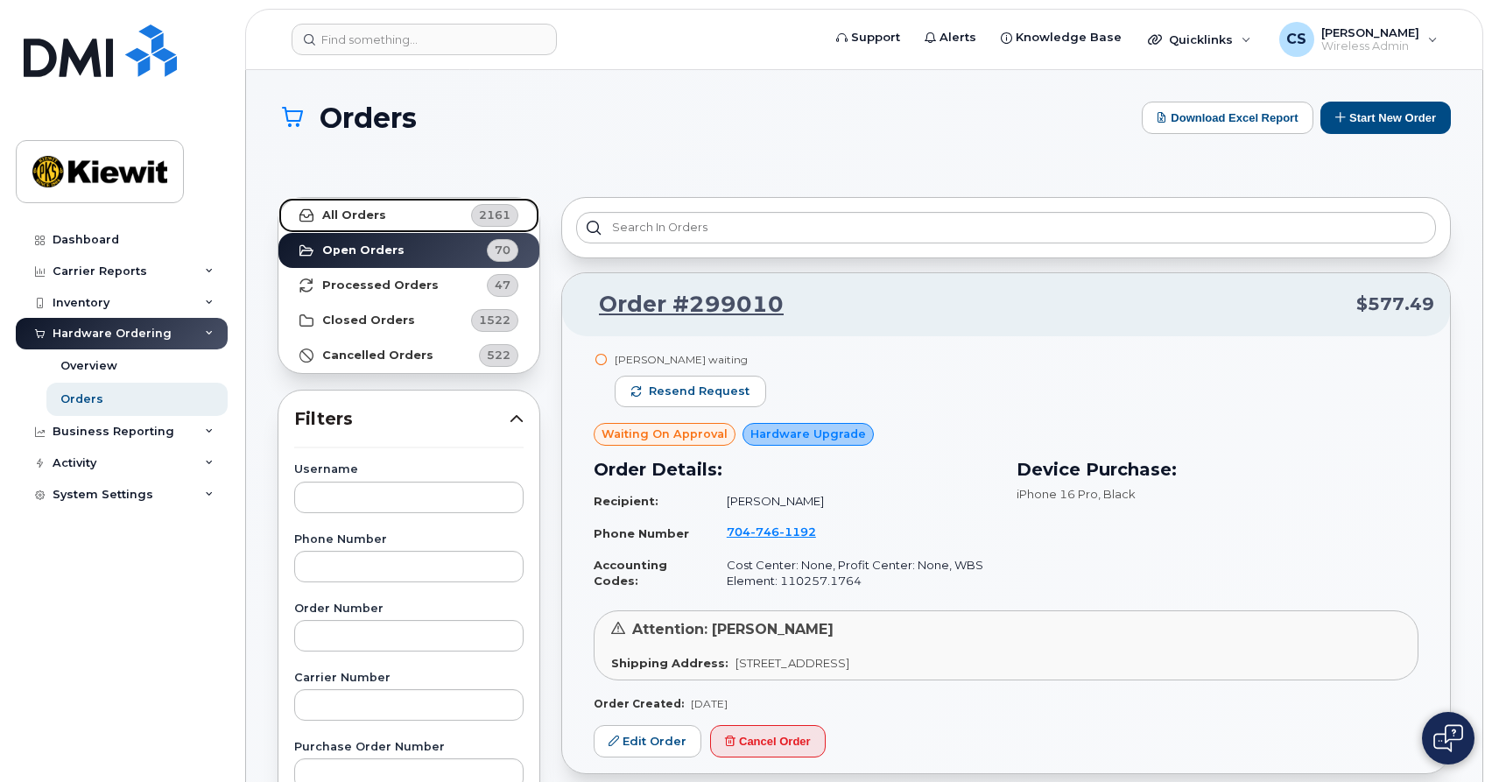
click at [382, 207] on link "All Orders 2161" at bounding box center [408, 215] width 261 height 35
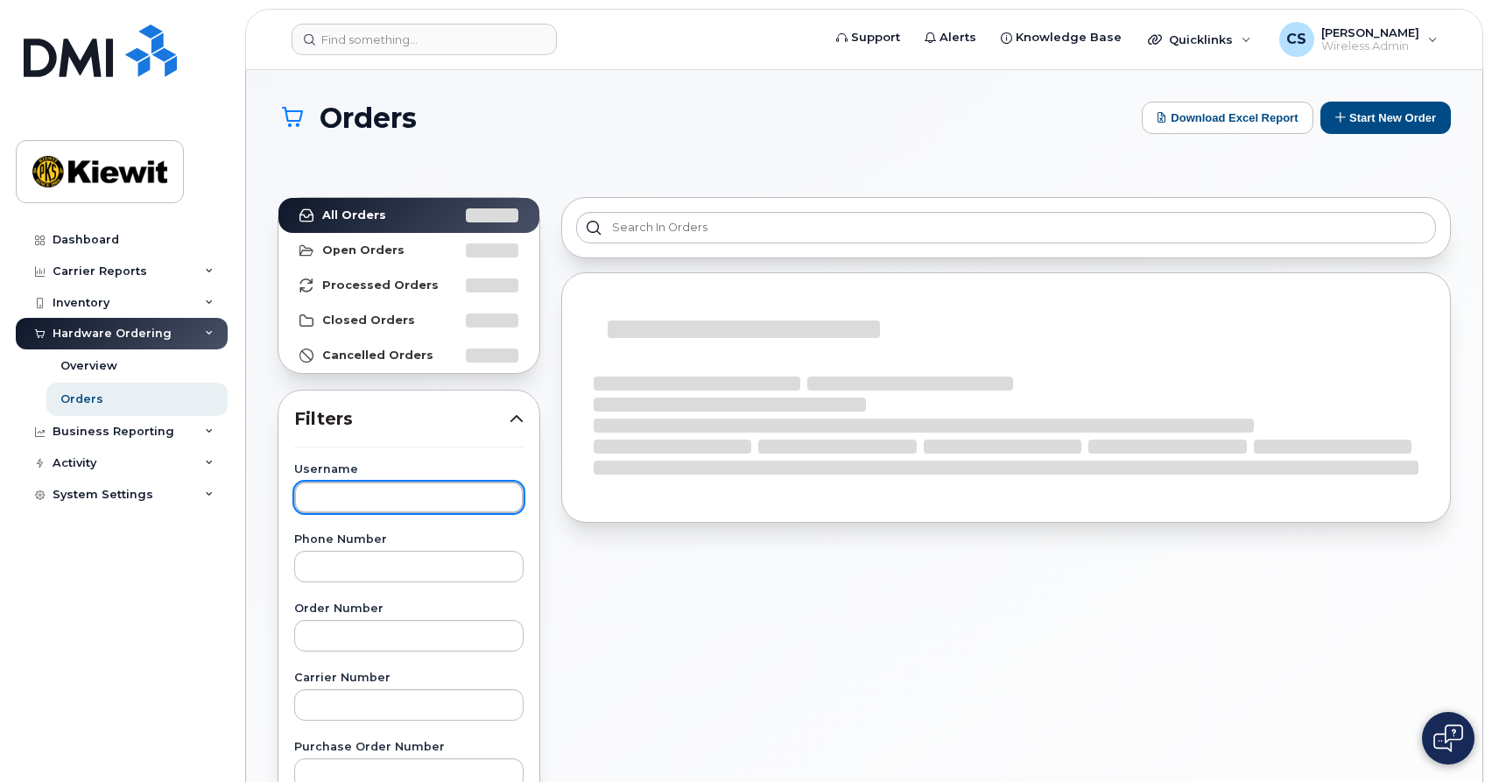
click at [368, 500] on input "text" at bounding box center [408, 498] width 229 height 32
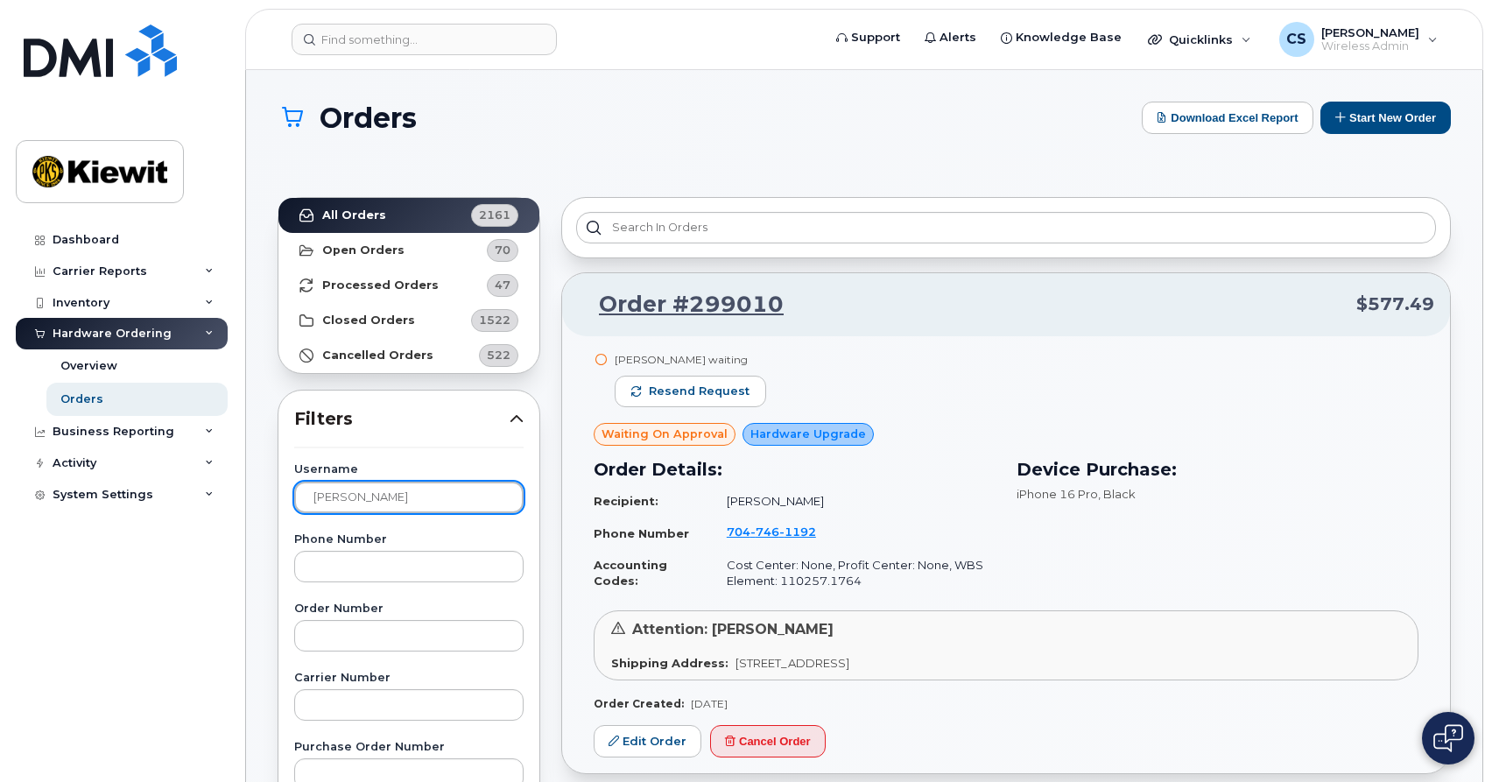
type input "[PERSON_NAME]"
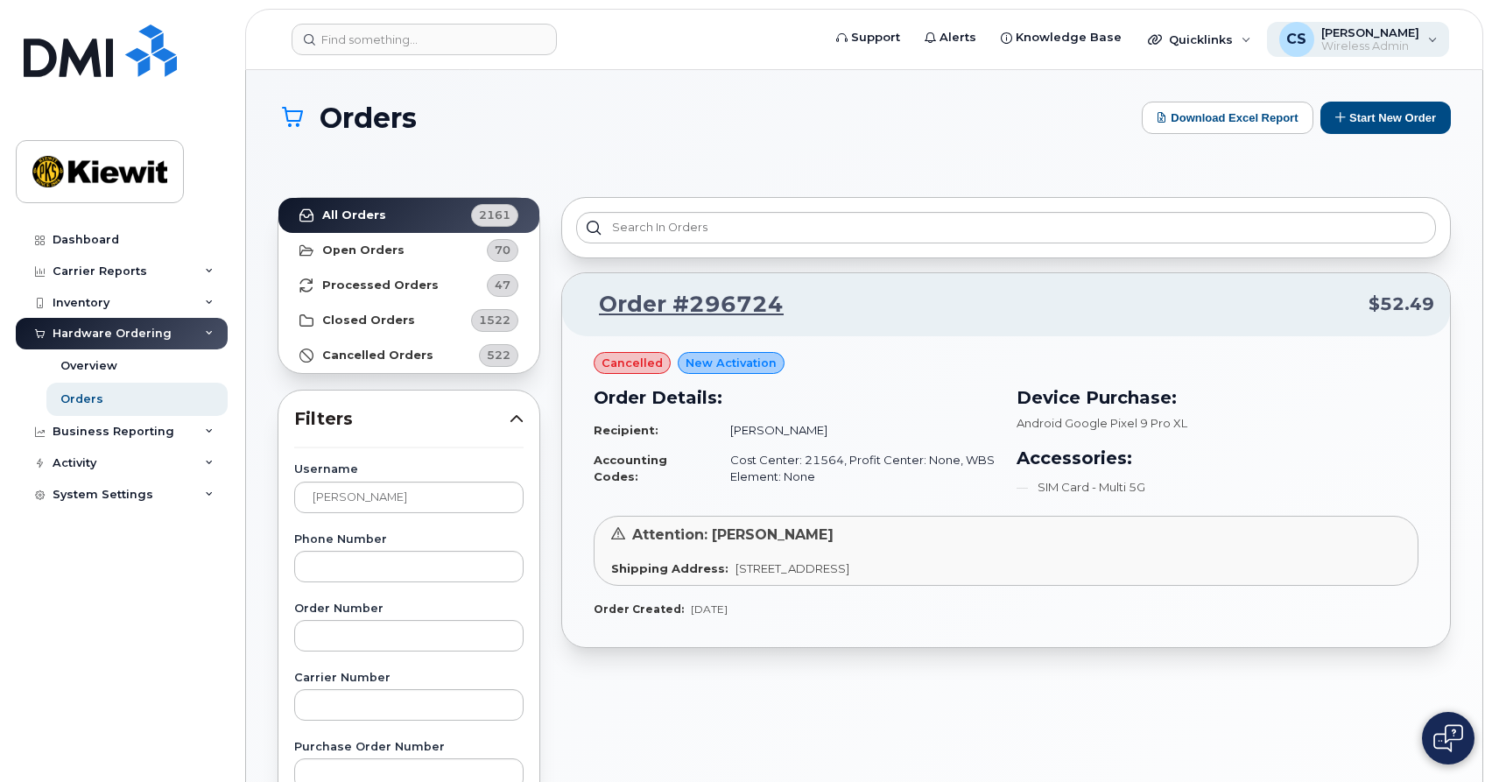
click at [1424, 25] on div "CS [PERSON_NAME] Wireless Admin" at bounding box center [1358, 39] width 183 height 35
